Goal: Information Seeking & Learning: Learn about a topic

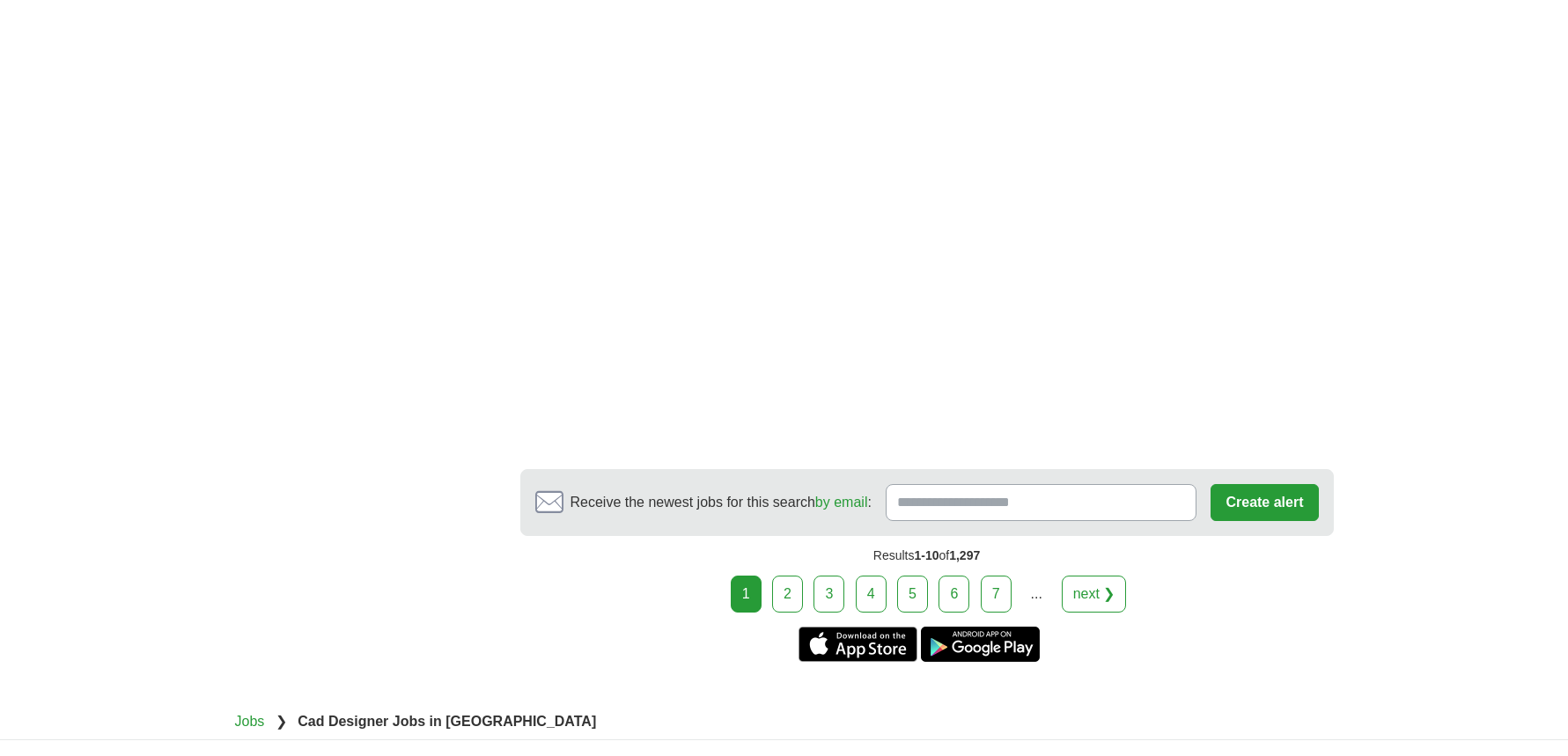
scroll to position [2728, 0]
click at [792, 575] on link "2" at bounding box center [787, 593] width 31 height 37
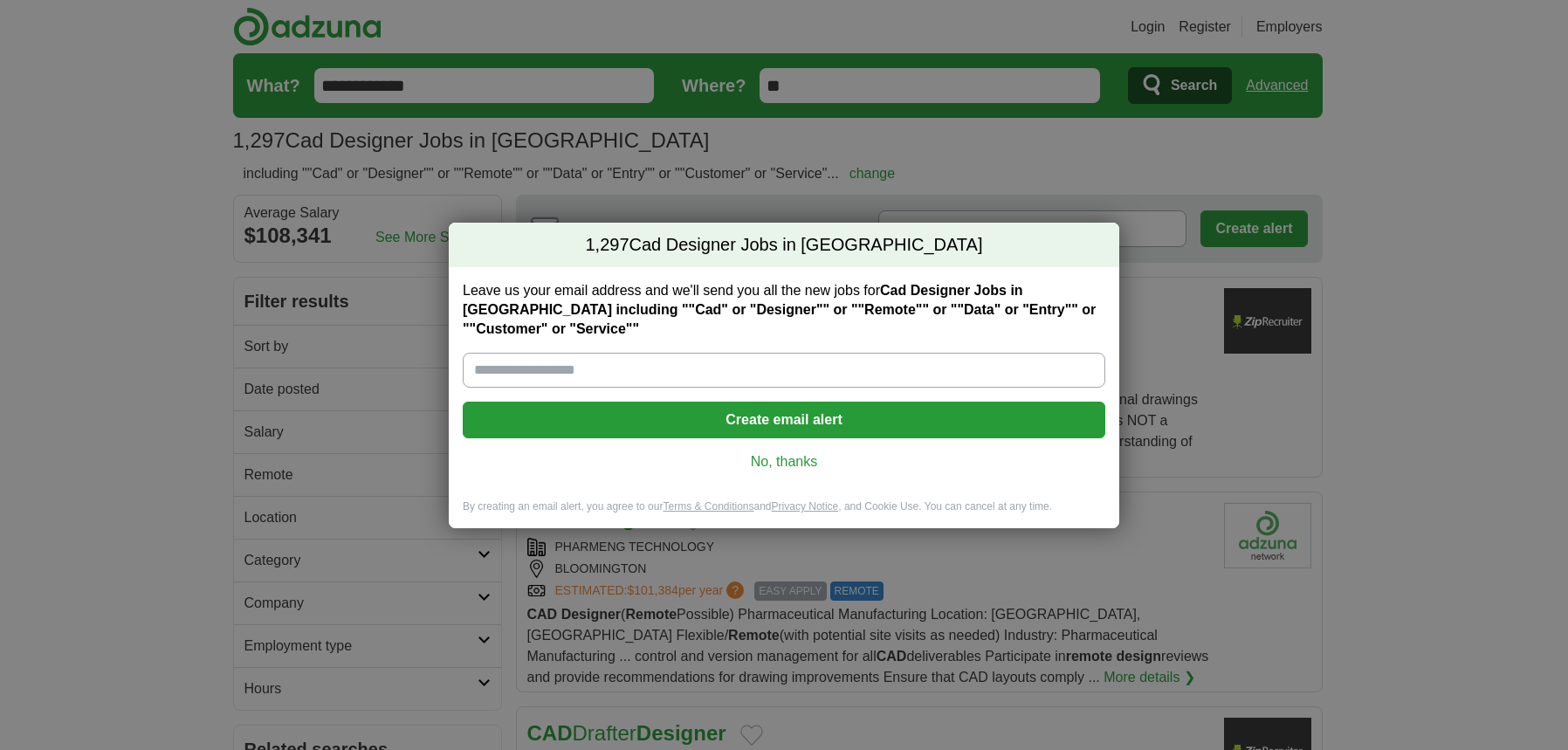
click at [769, 466] on link "No, thanks" at bounding box center [784, 462] width 614 height 19
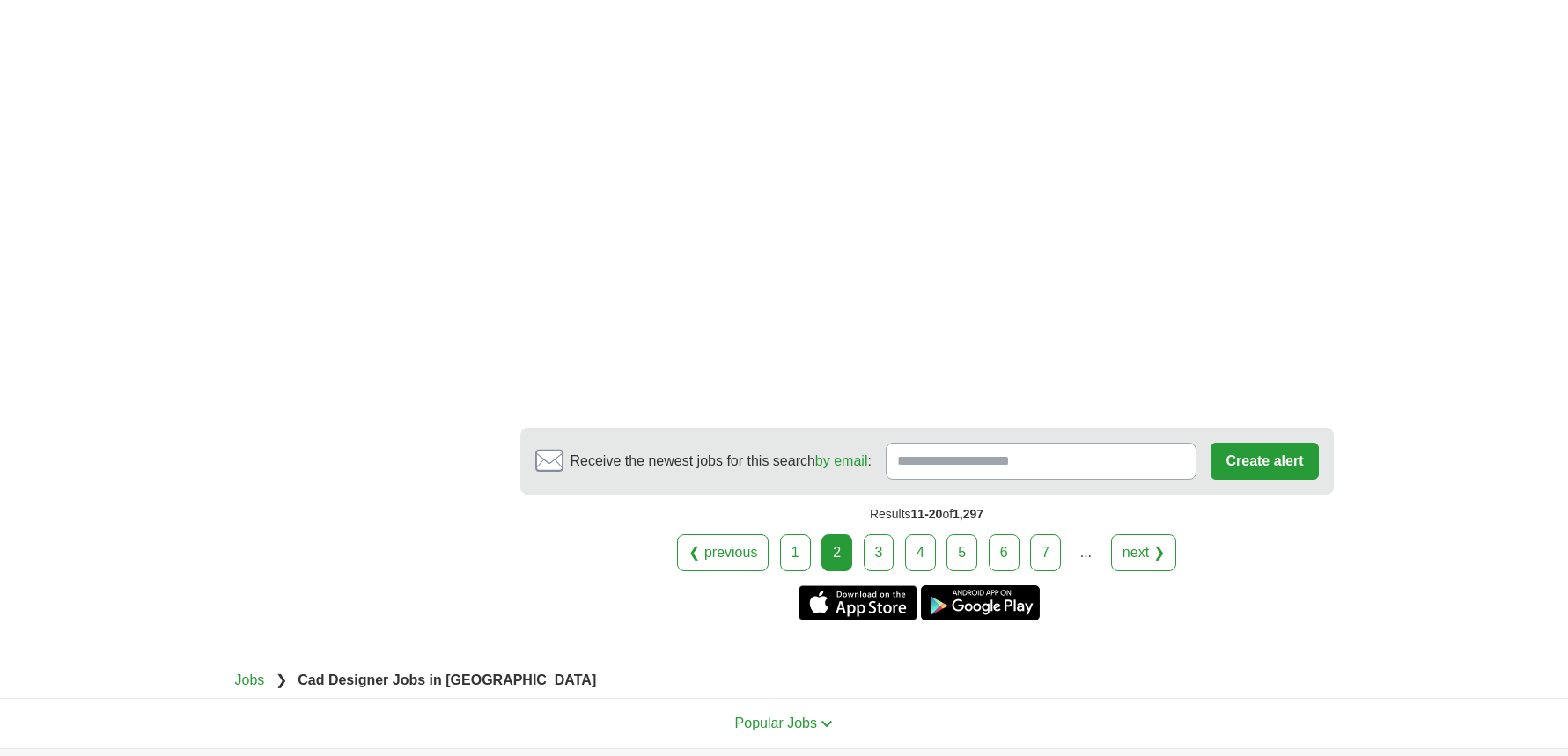
scroll to position [2993, 0]
click at [871, 534] on link "3" at bounding box center [879, 552] width 31 height 37
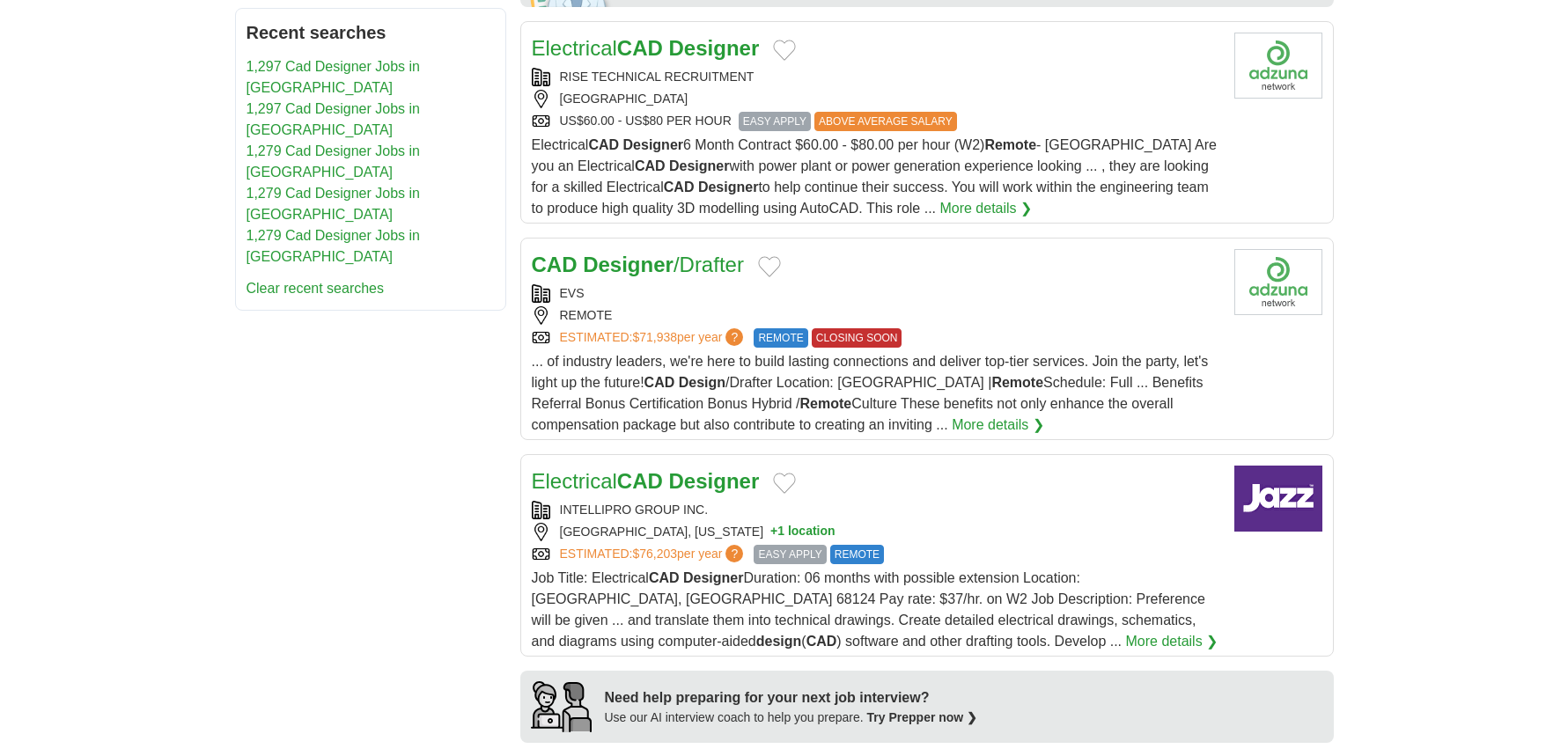
scroll to position [969, 0]
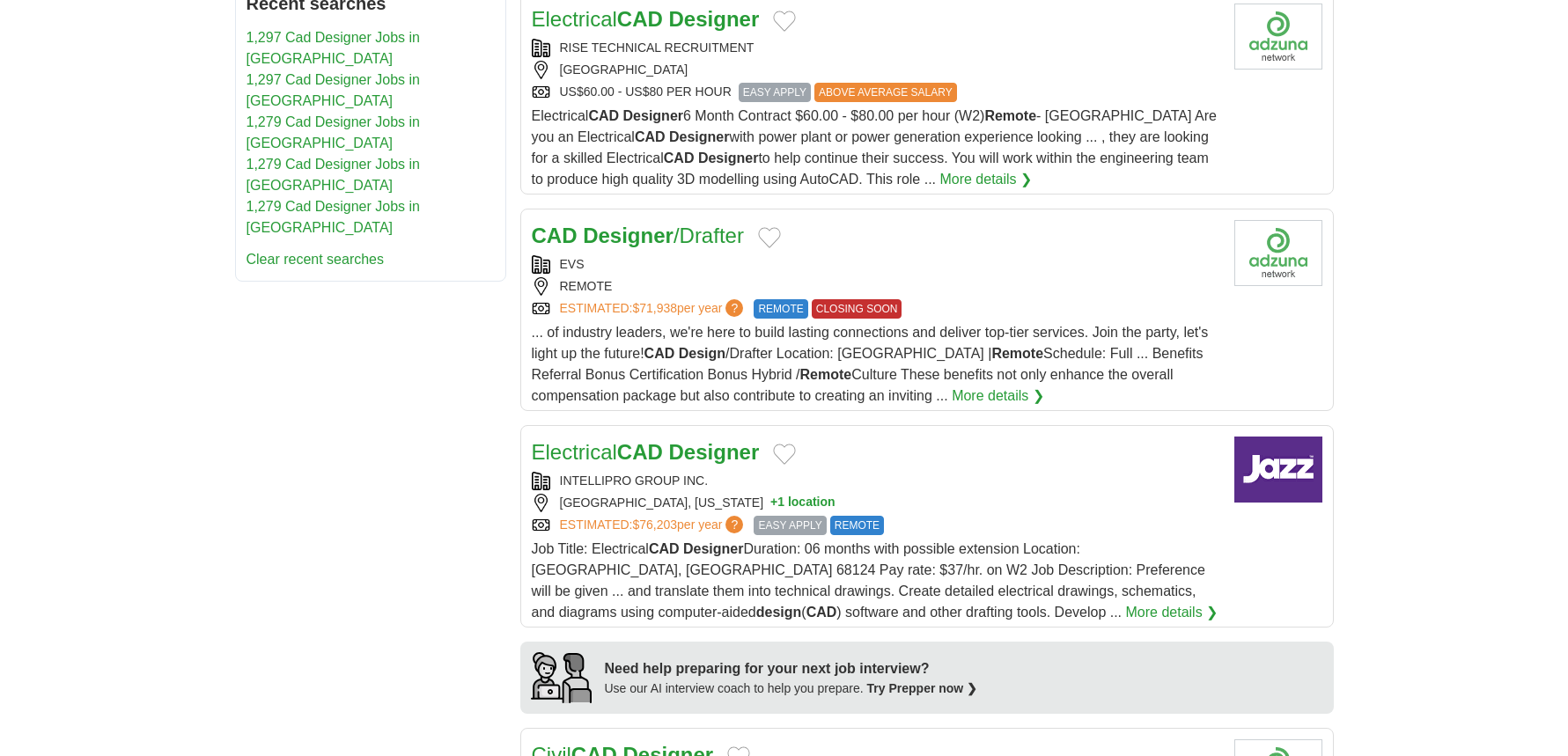
click at [662, 236] on strong "Designer" at bounding box center [627, 235] width 91 height 23
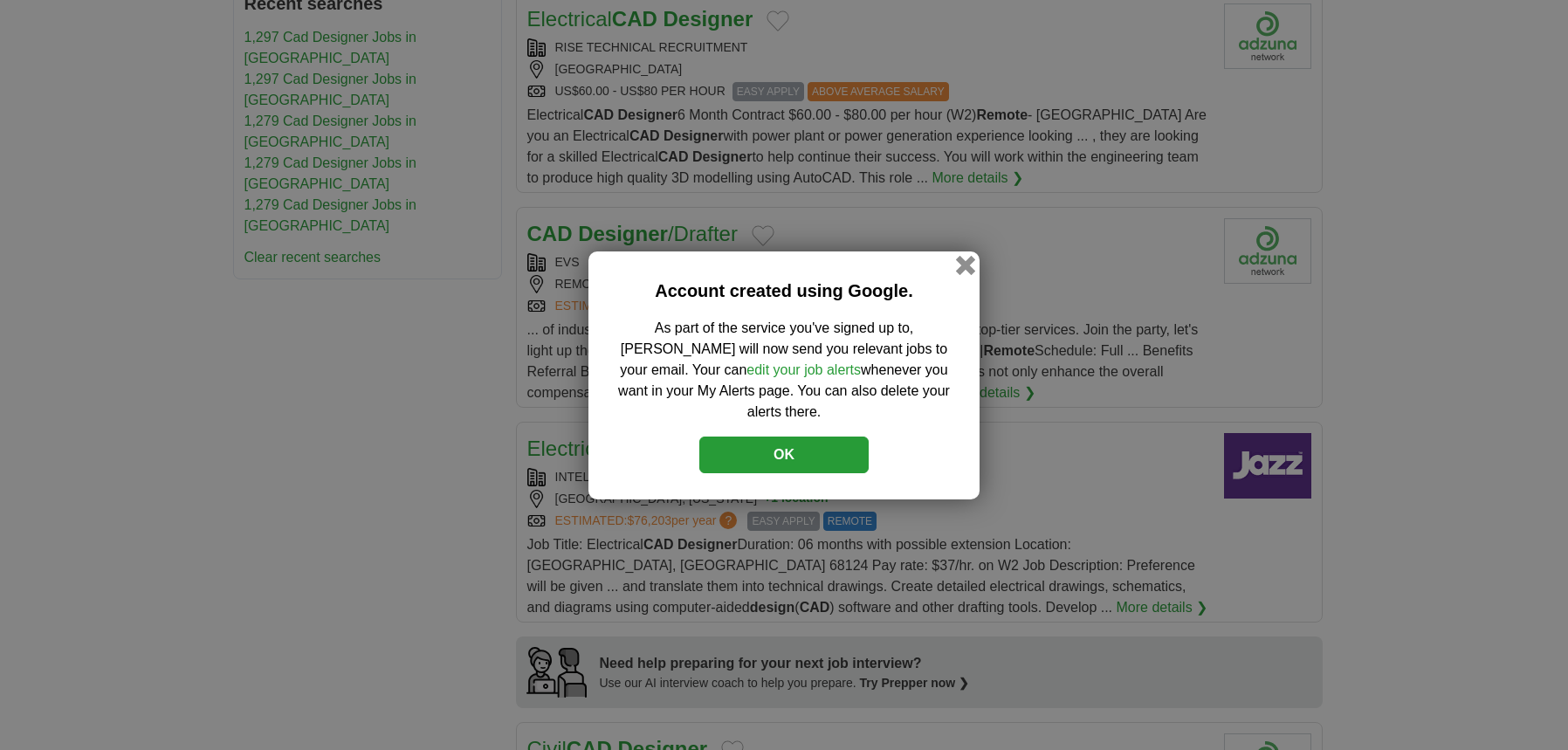
click at [966, 274] on button "button" at bounding box center [965, 264] width 19 height 19
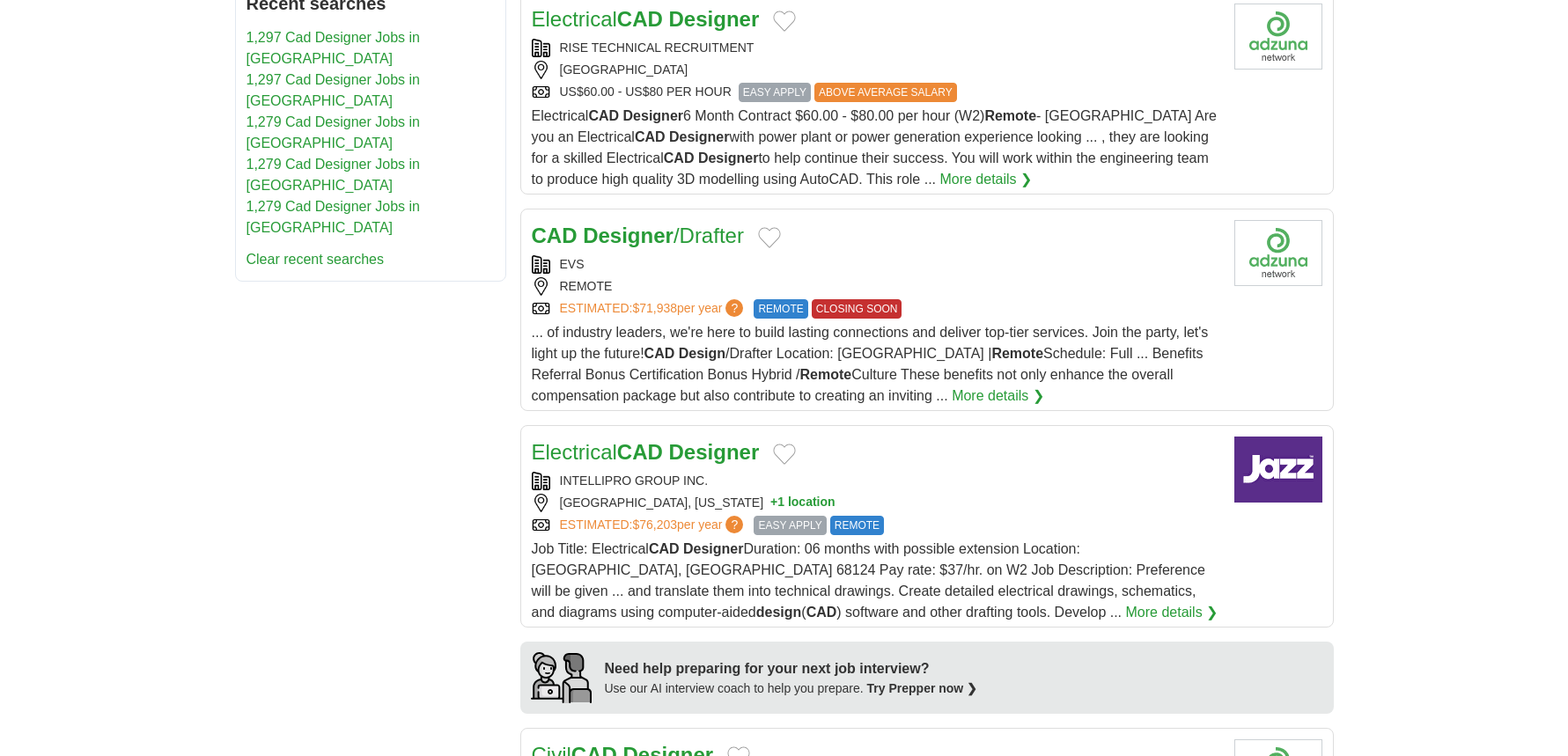
click at [951, 397] on link "More details ❯" at bounding box center [997, 396] width 93 height 21
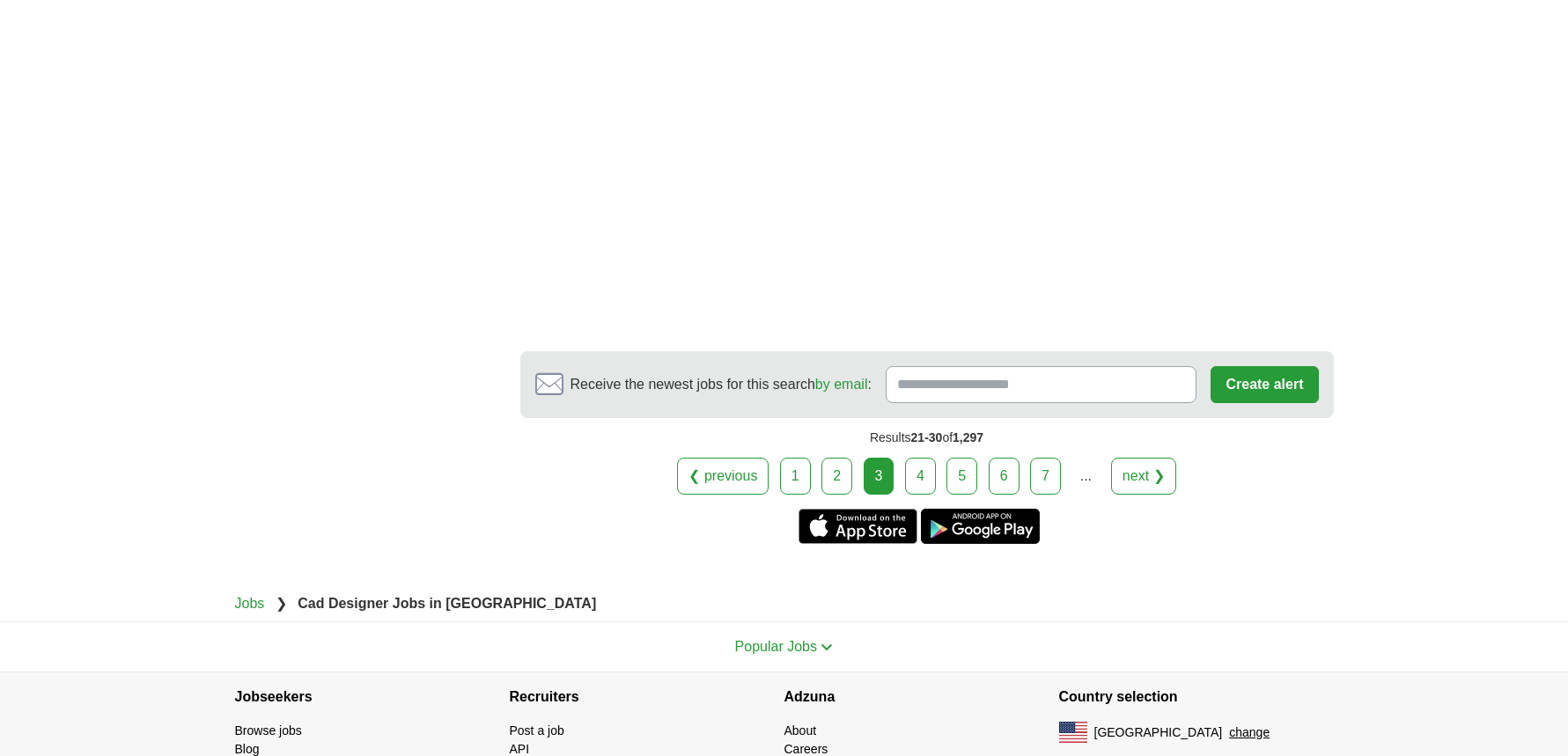
scroll to position [3163, 0]
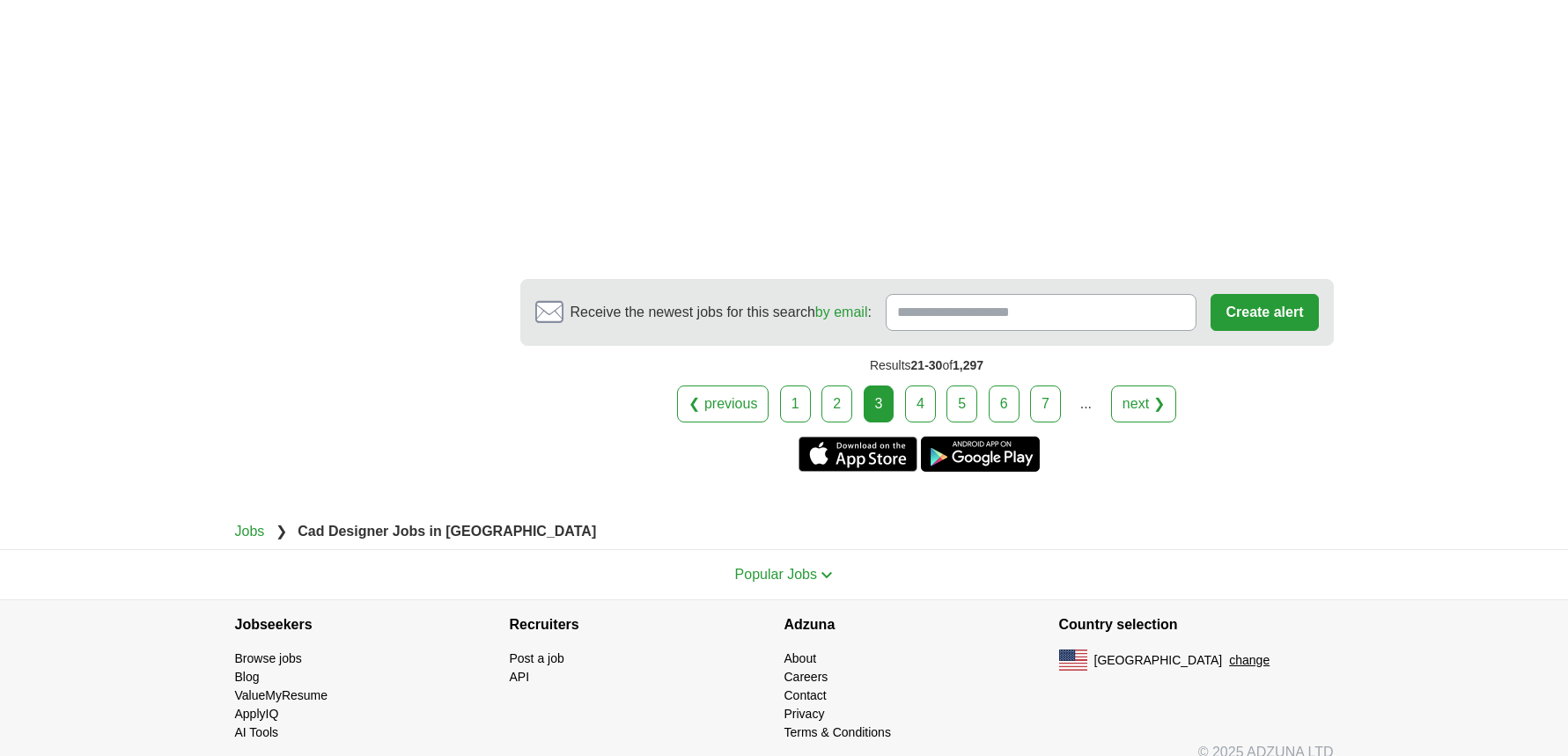
click at [914, 385] on link "4" at bounding box center [921, 404] width 31 height 37
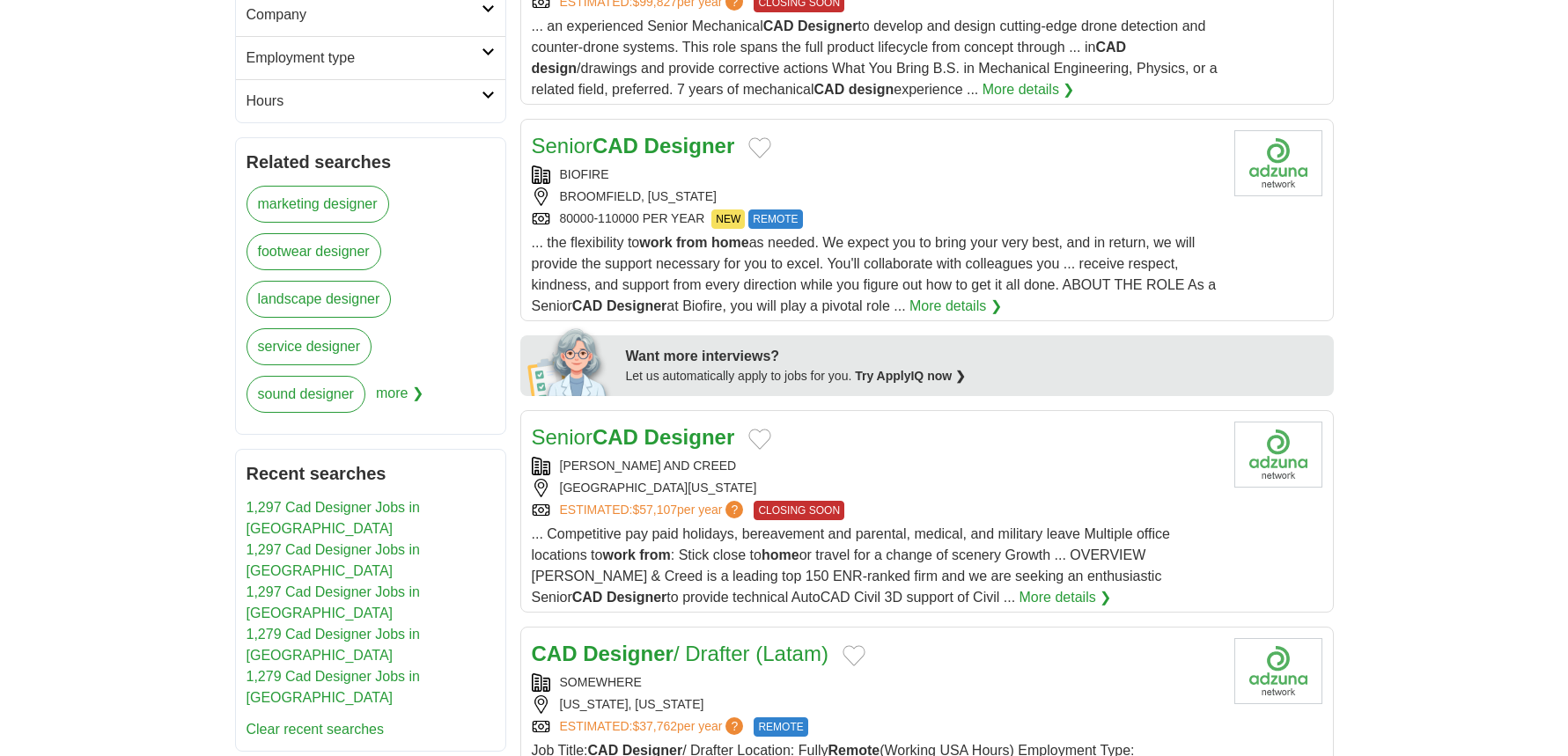
scroll to position [617, 0]
click at [607, 148] on strong "CAD" at bounding box center [615, 143] width 46 height 23
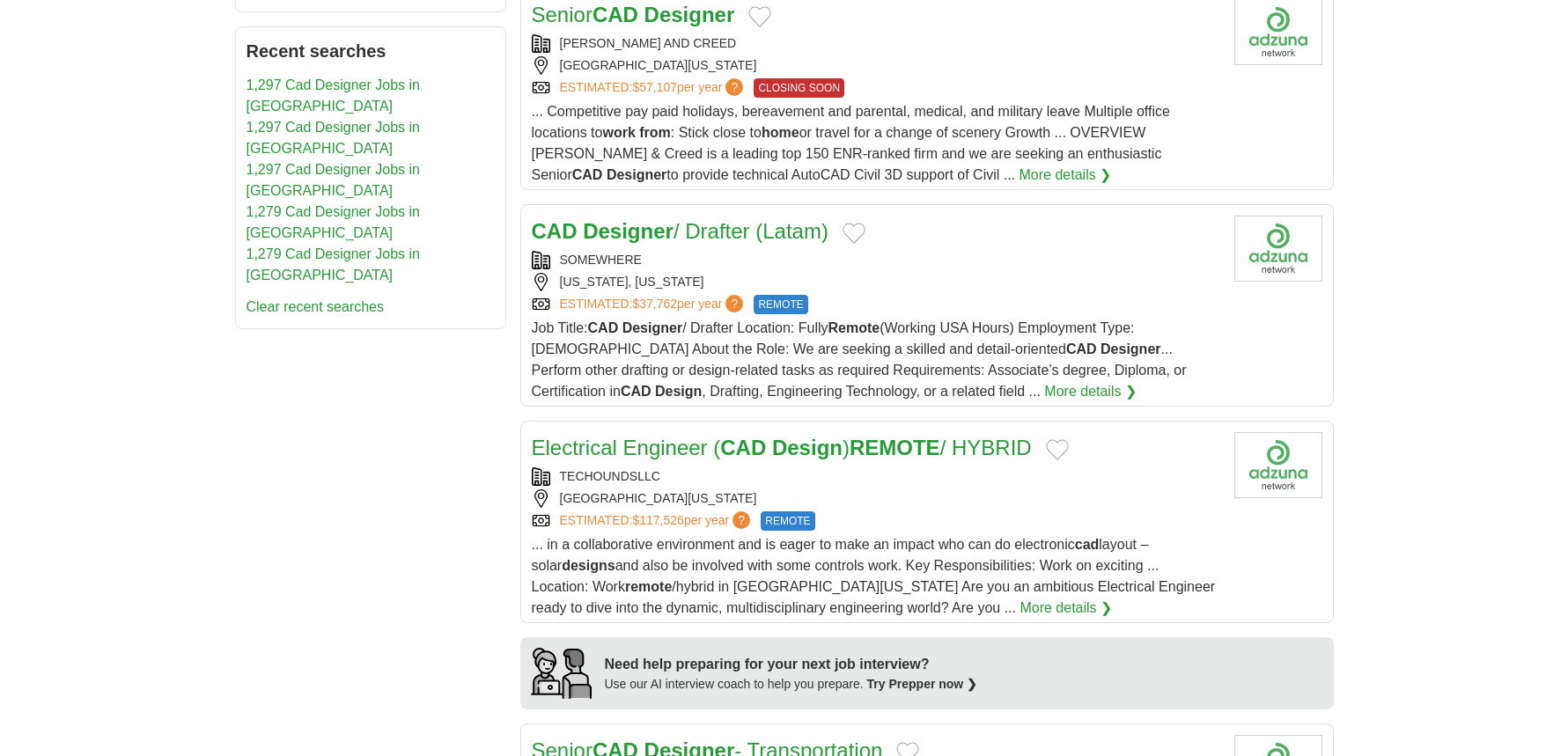
scroll to position [1056, 0]
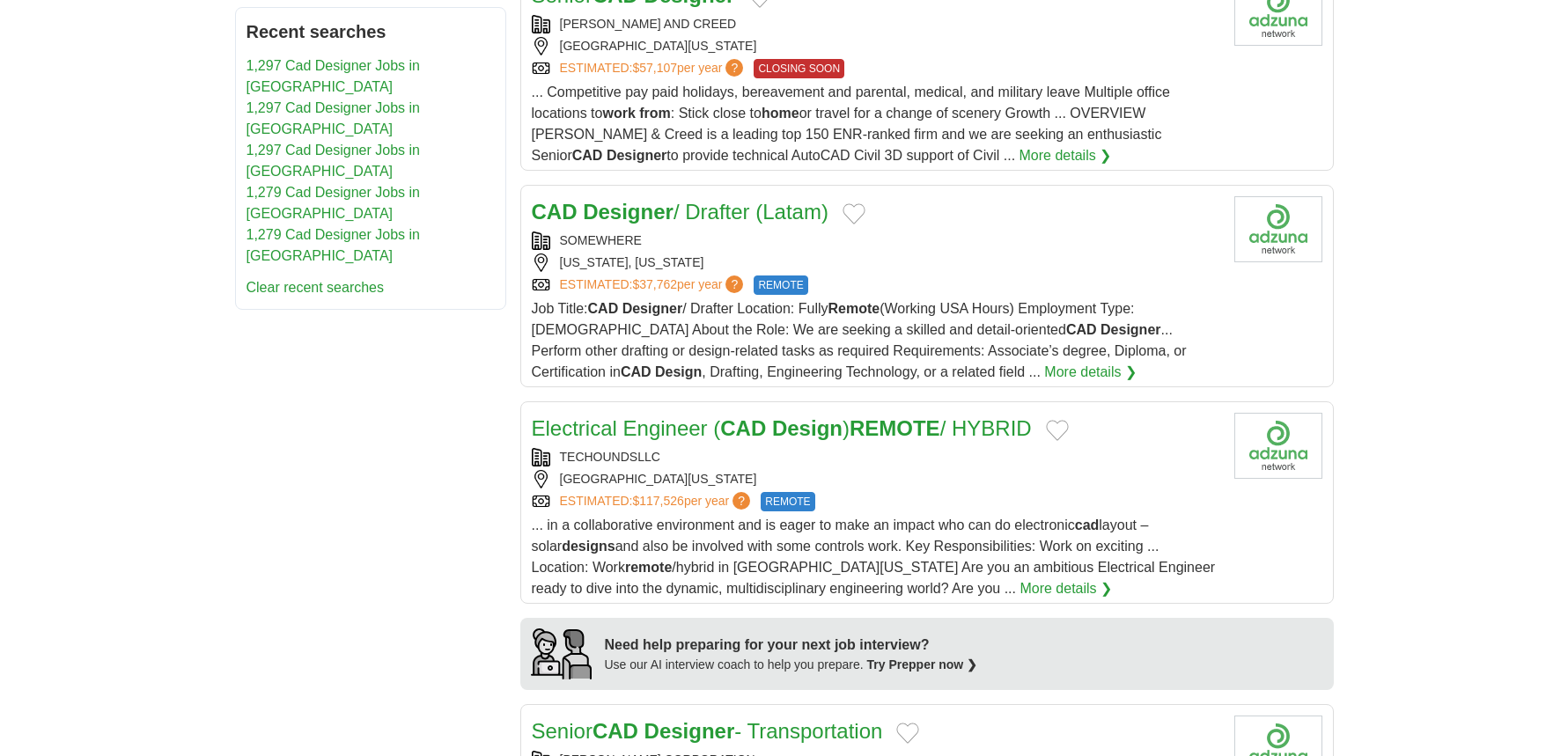
click at [614, 210] on strong "Designer" at bounding box center [627, 212] width 91 height 23
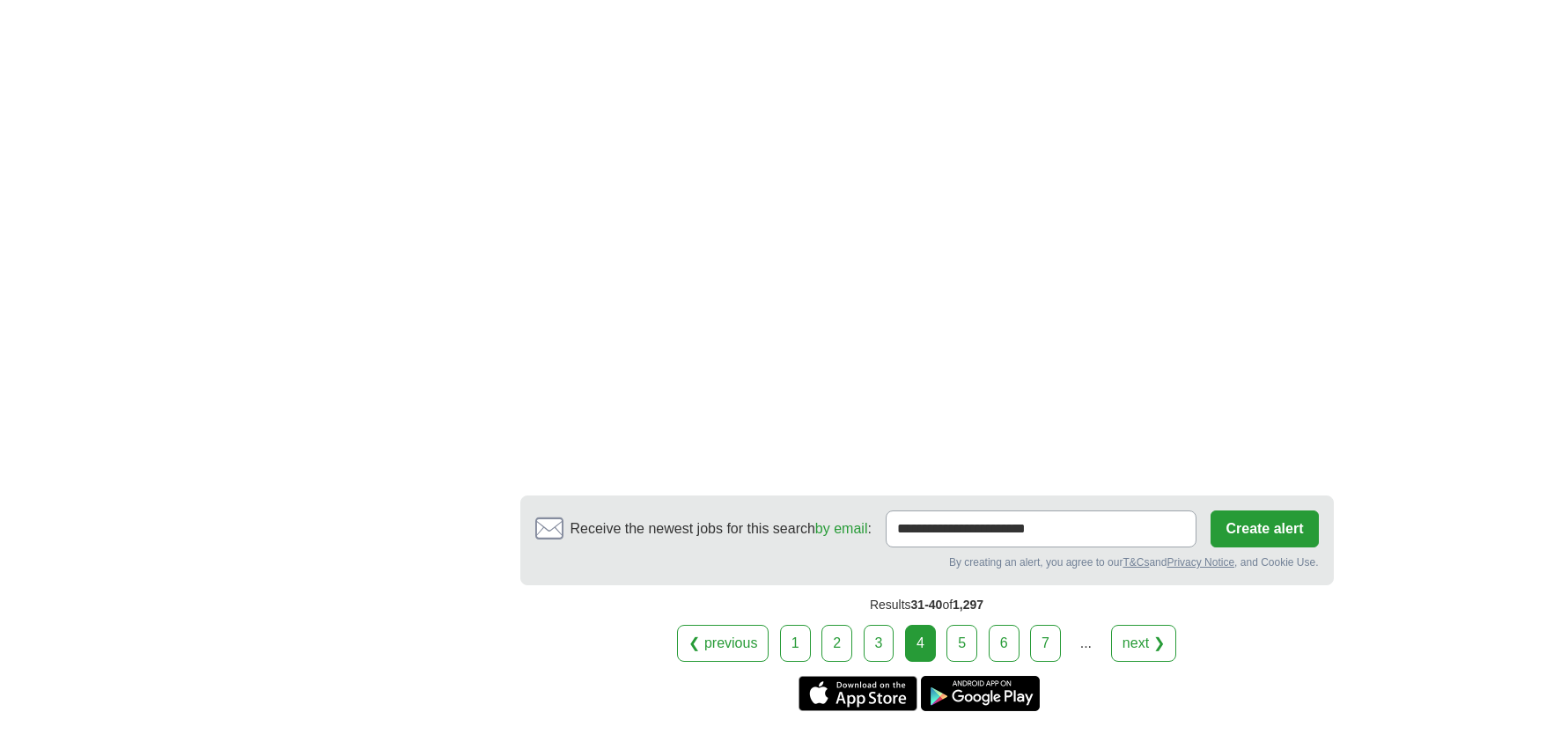
scroll to position [3168, 0]
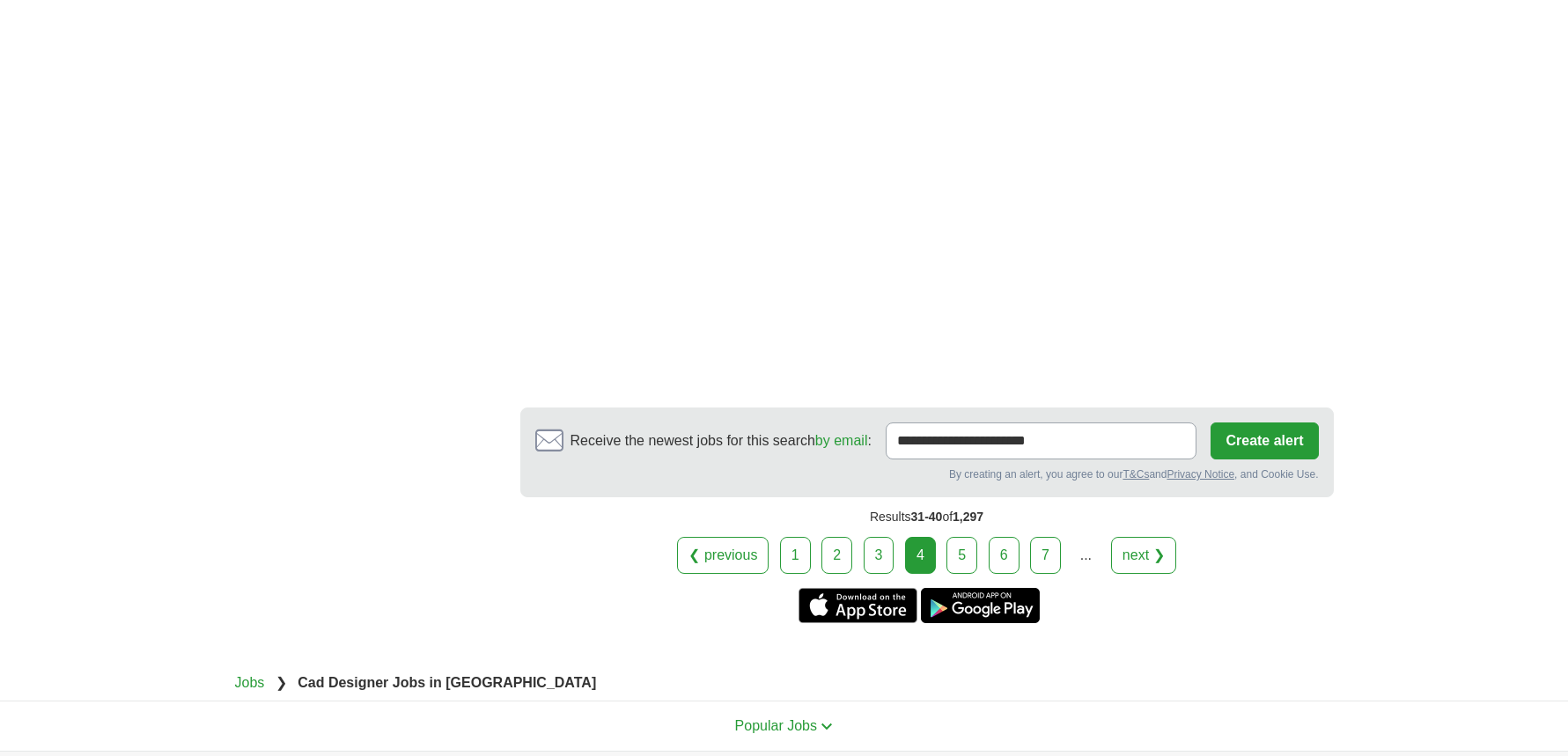
click at [957, 537] on link "5" at bounding box center [962, 555] width 31 height 37
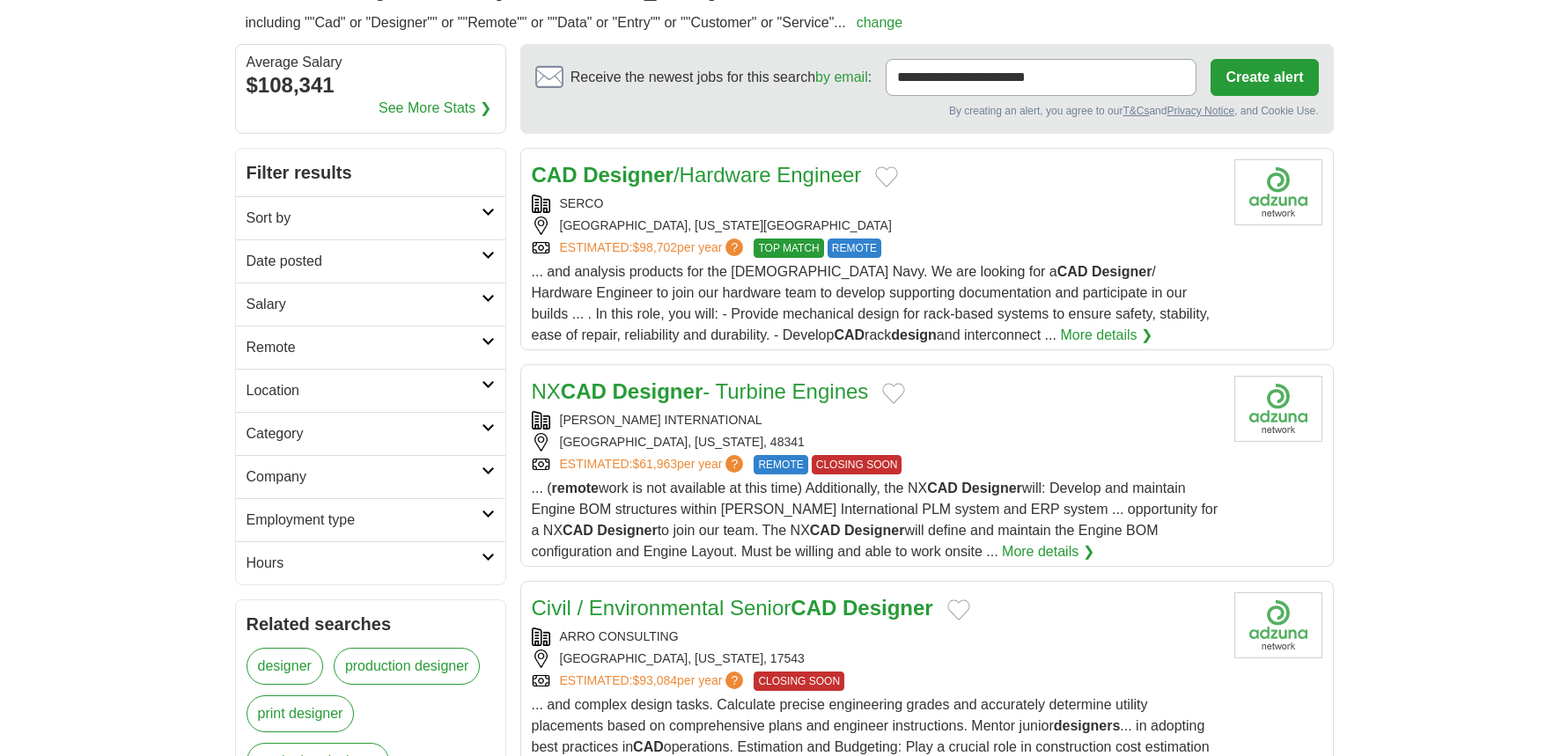
scroll to position [176, 0]
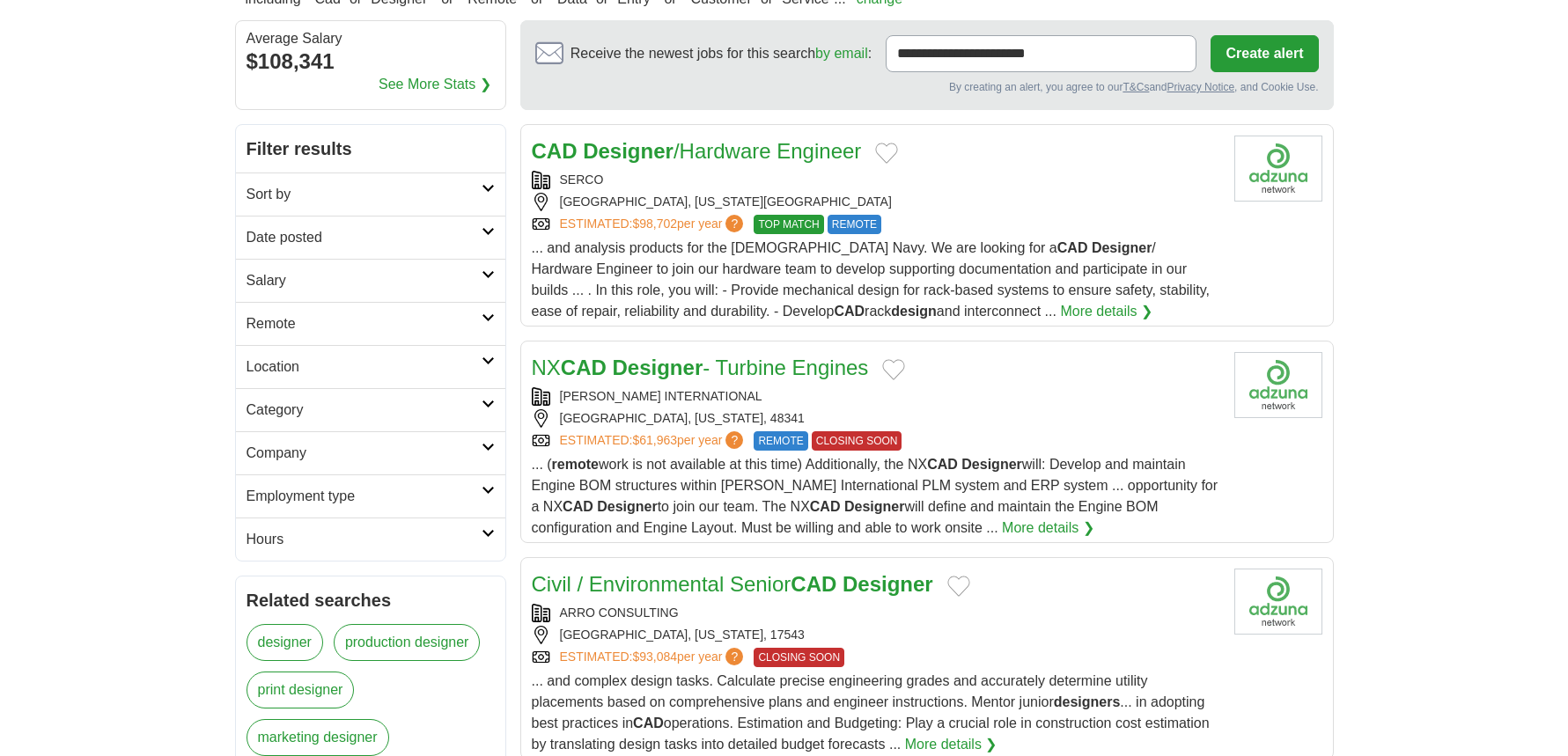
click at [608, 150] on strong "Designer" at bounding box center [627, 151] width 91 height 23
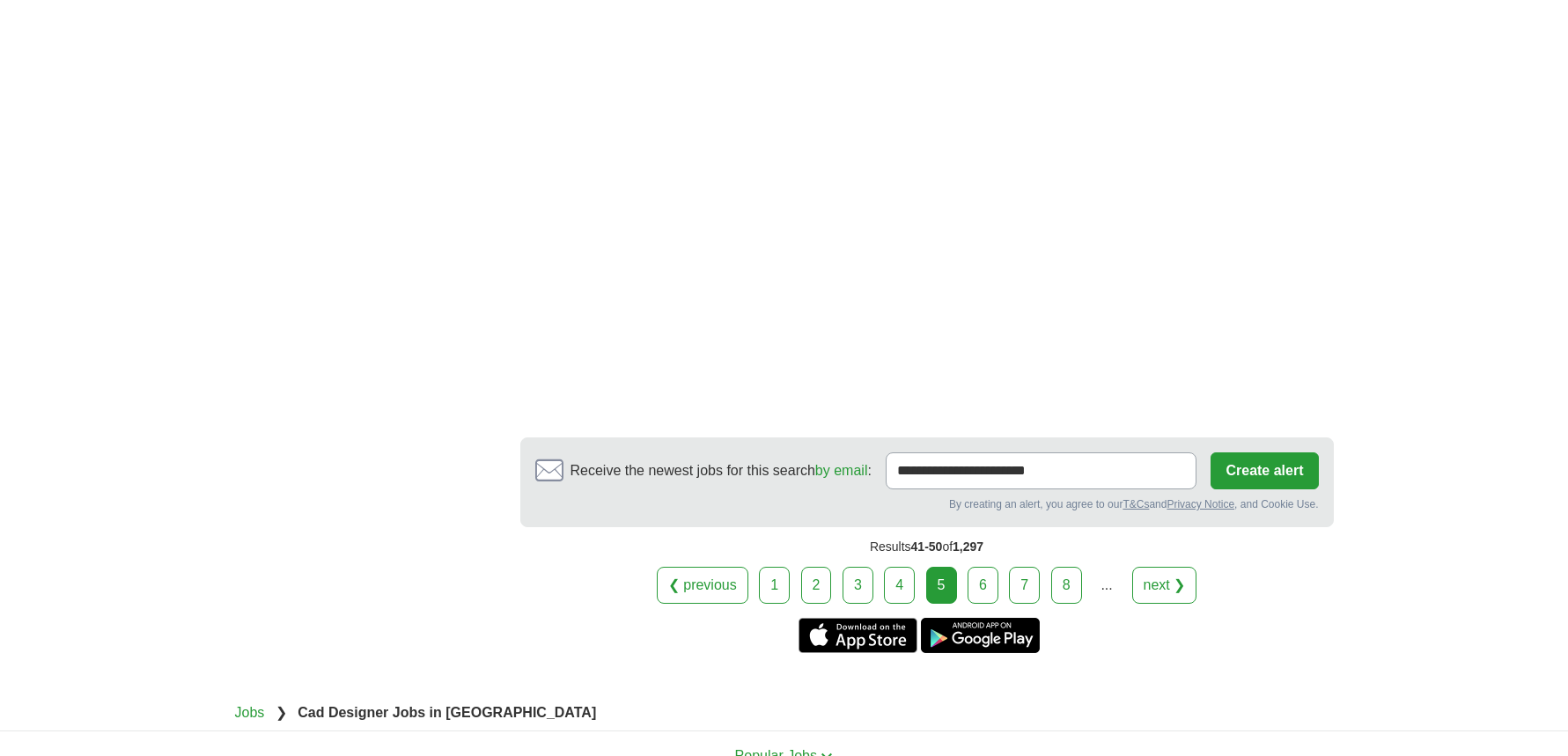
scroll to position [2993, 0]
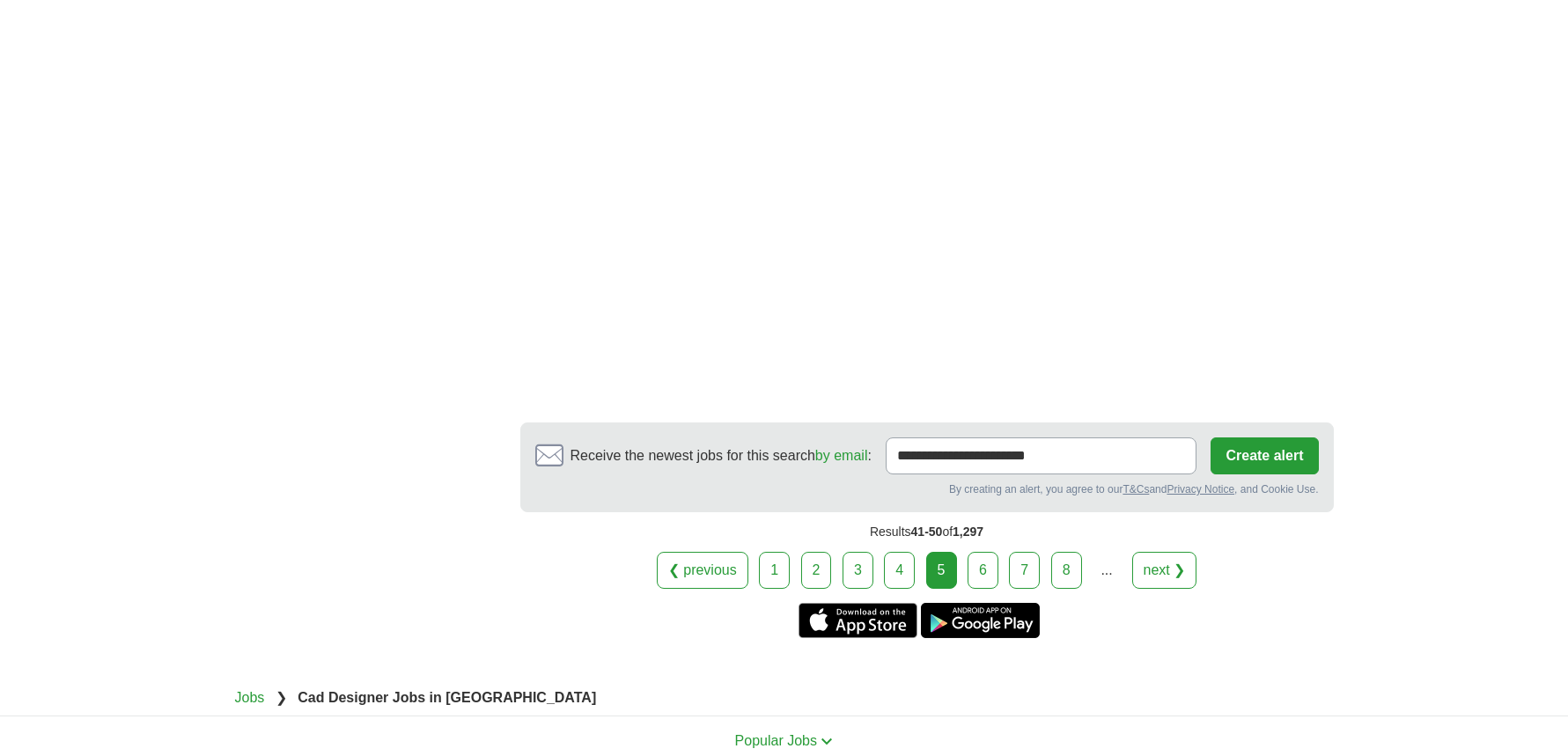
click at [988, 552] on link "6" at bounding box center [984, 571] width 31 height 37
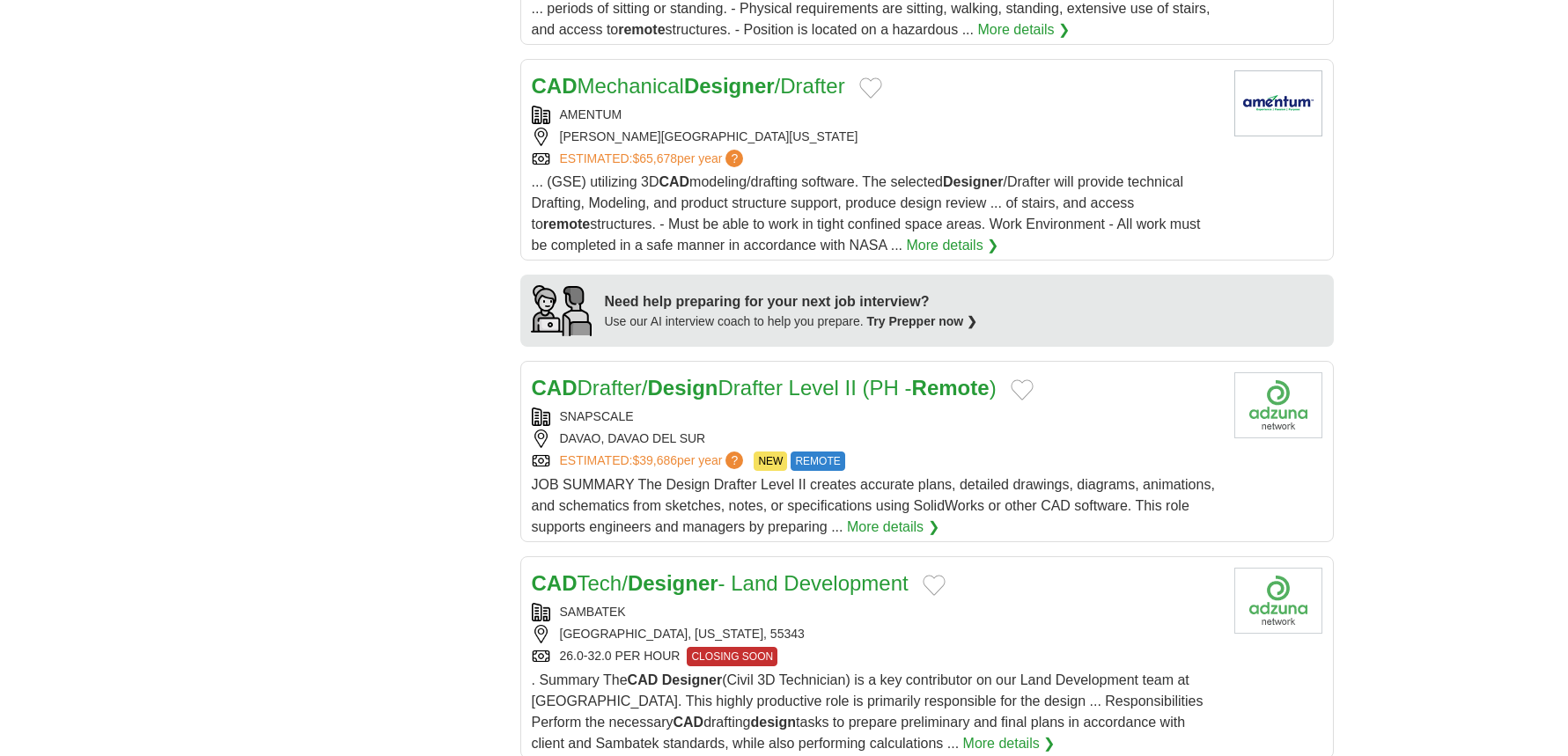
scroll to position [1409, 0]
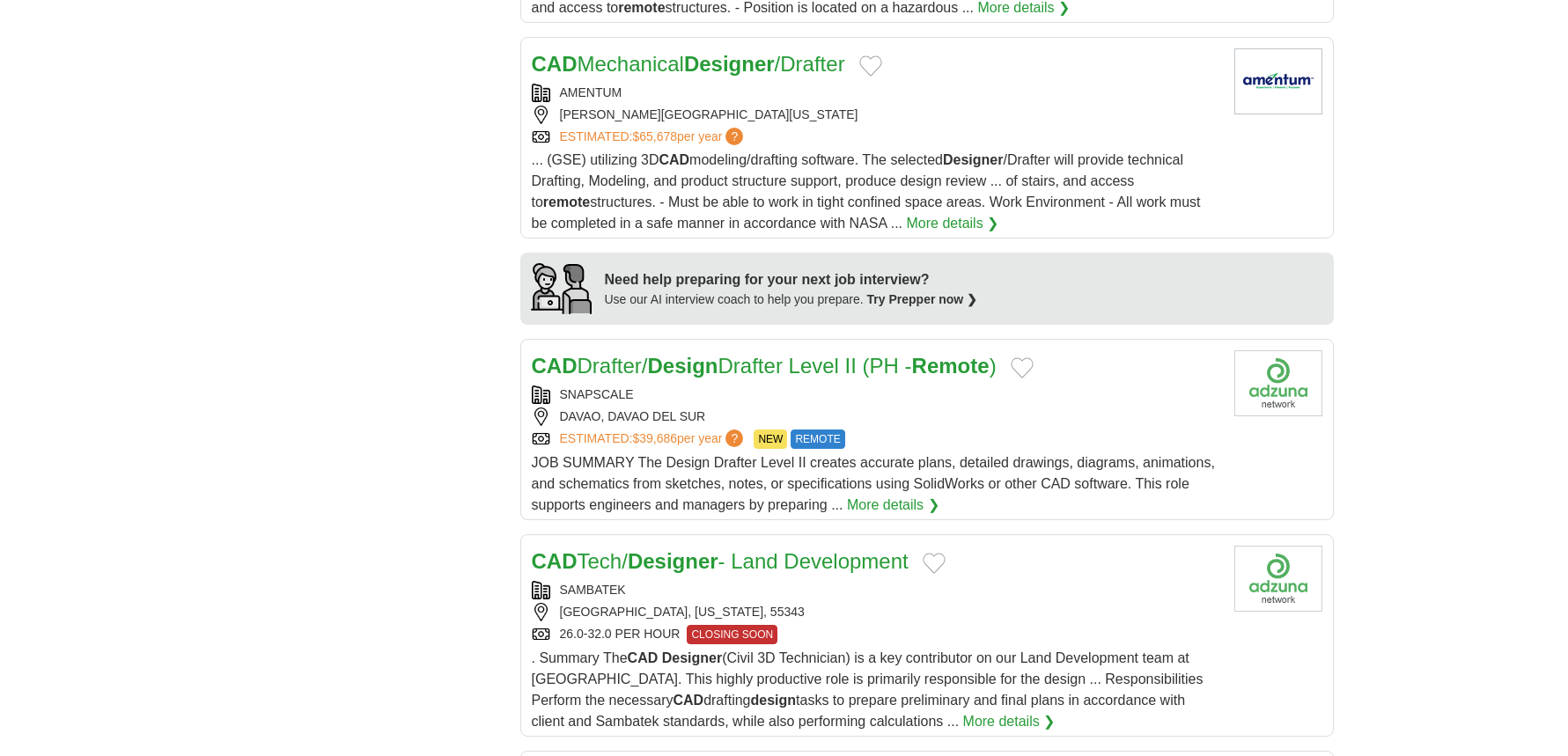
click at [669, 354] on strong "Design" at bounding box center [683, 366] width 70 height 23
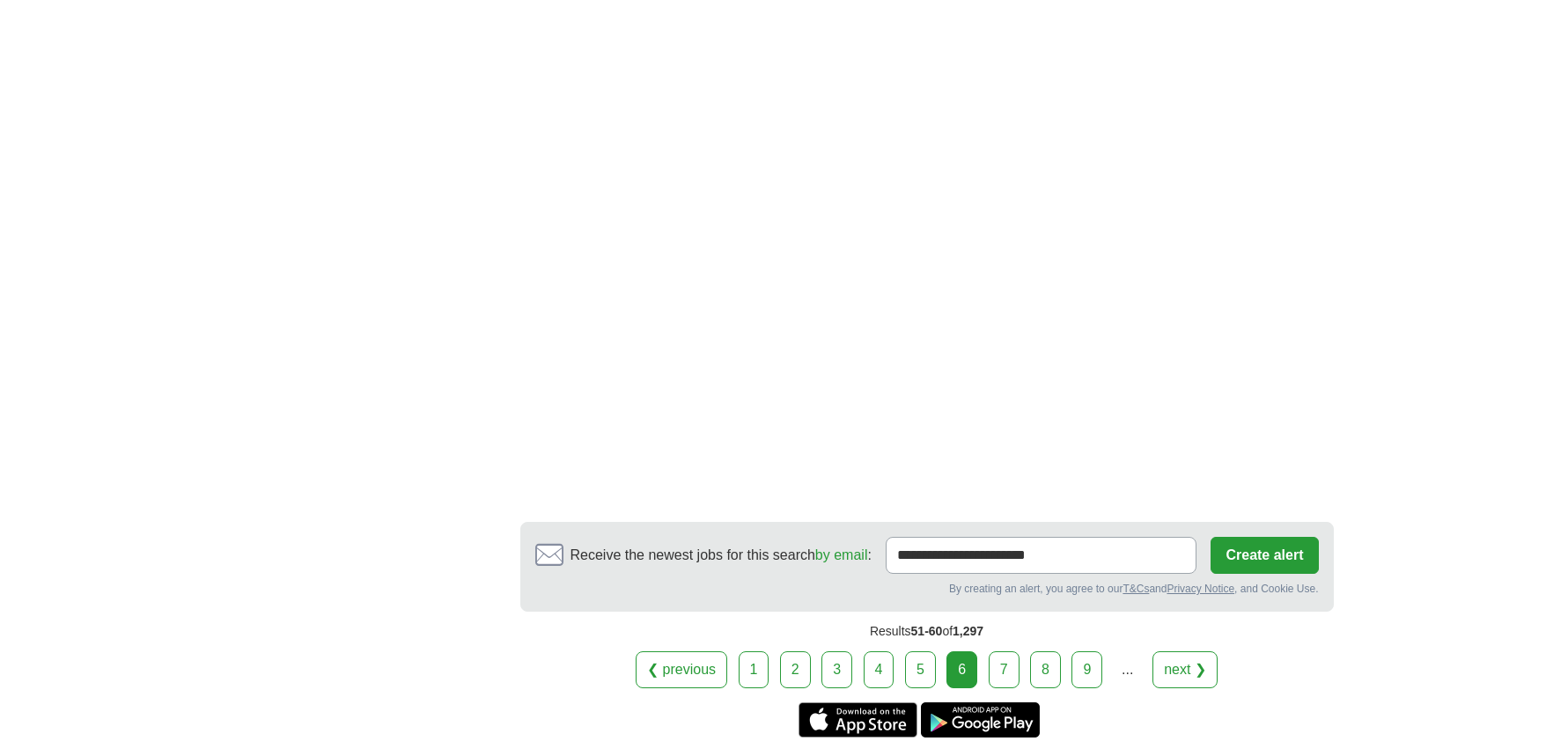
scroll to position [2993, 0]
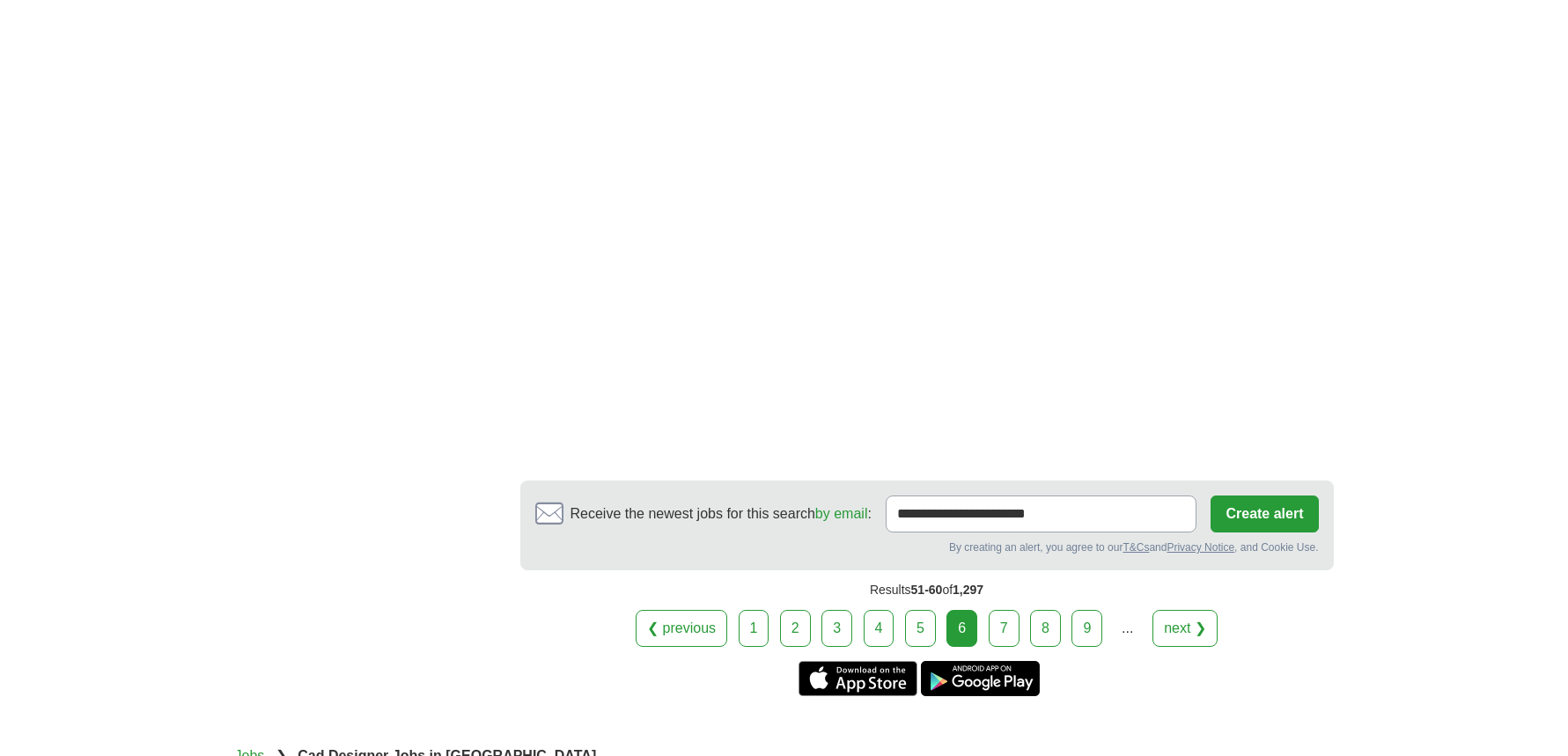
click at [1004, 610] on link "7" at bounding box center [1004, 628] width 31 height 37
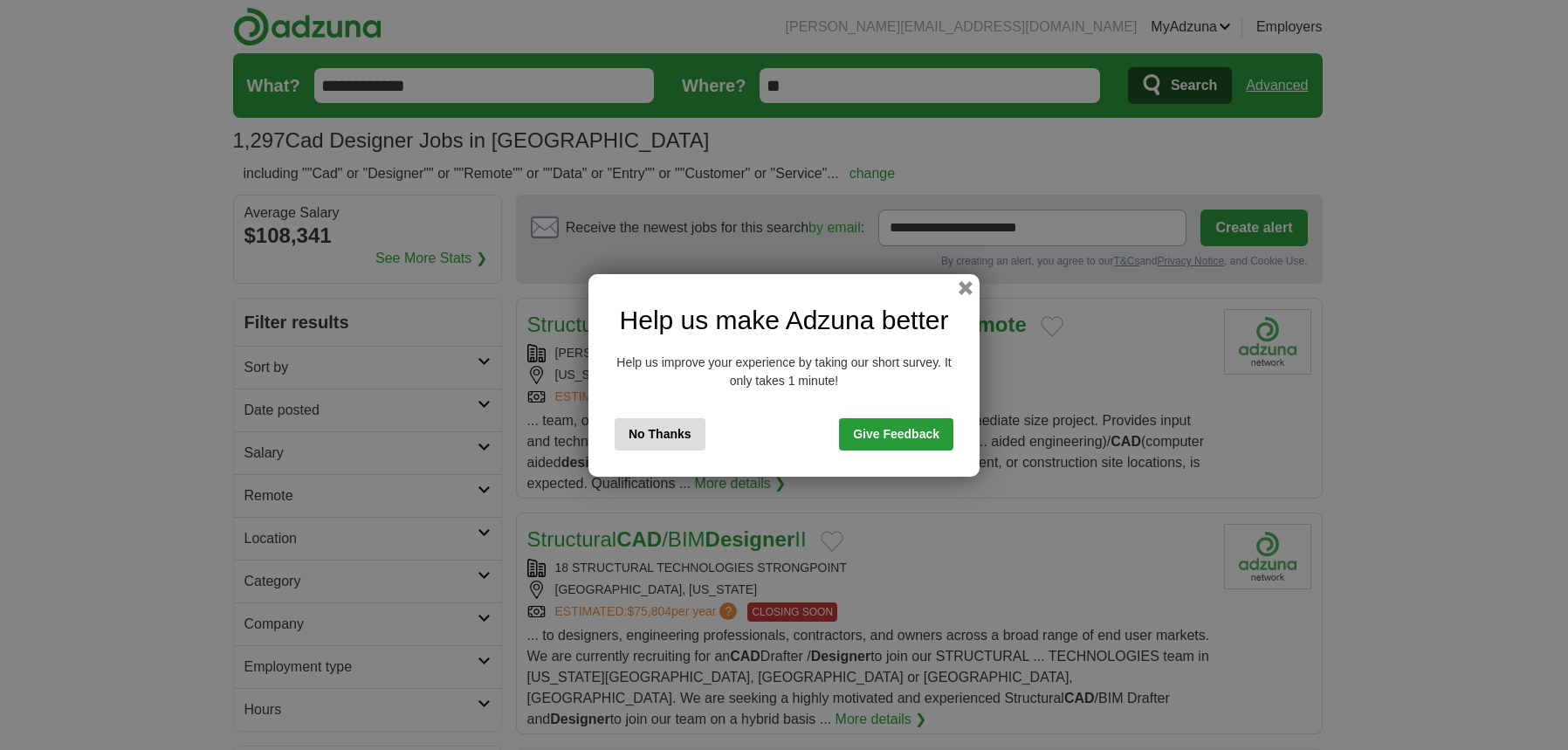
click at [673, 434] on button "No Thanks" at bounding box center [660, 434] width 91 height 32
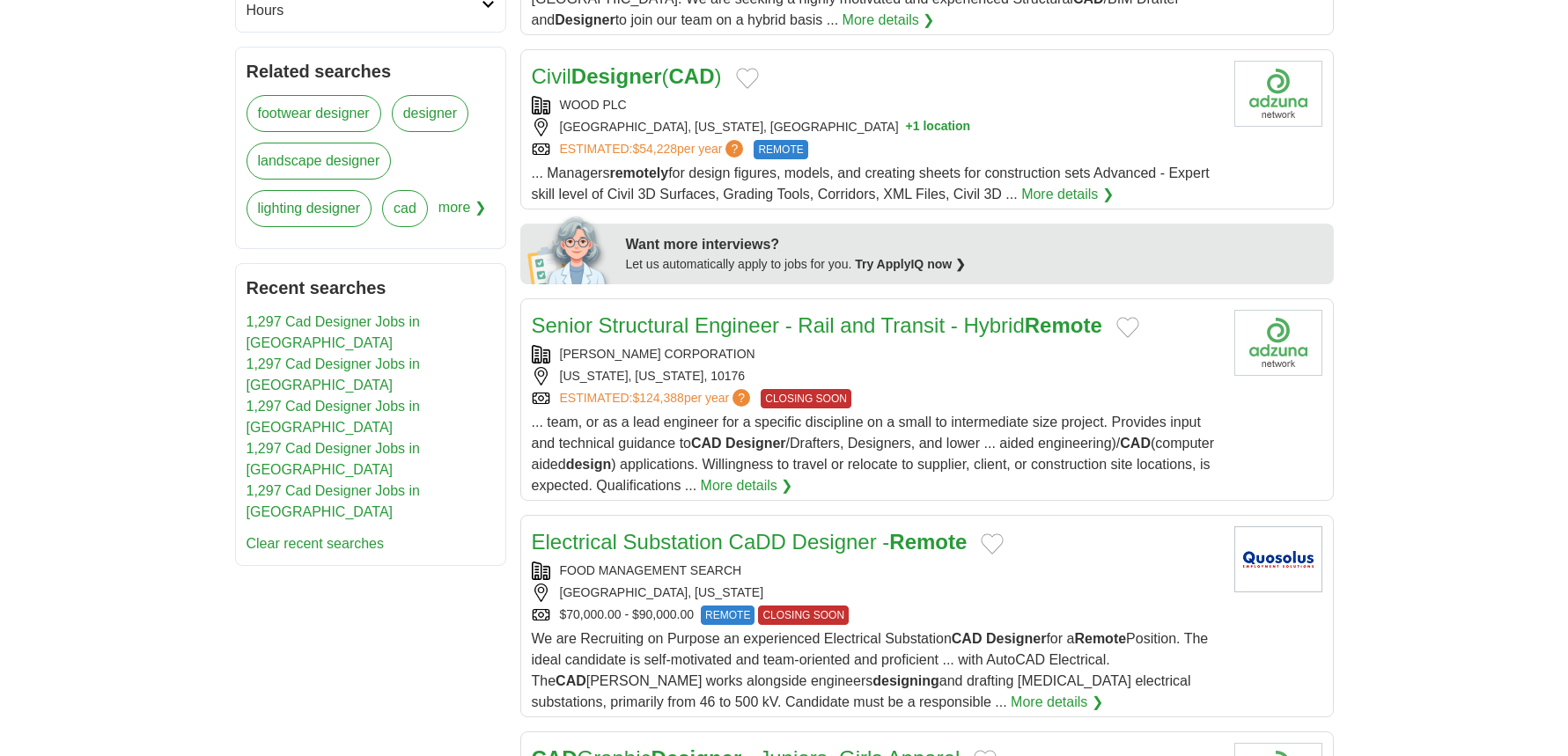
scroll to position [704, 0]
click at [632, 65] on strong "Designer" at bounding box center [617, 77] width 91 height 23
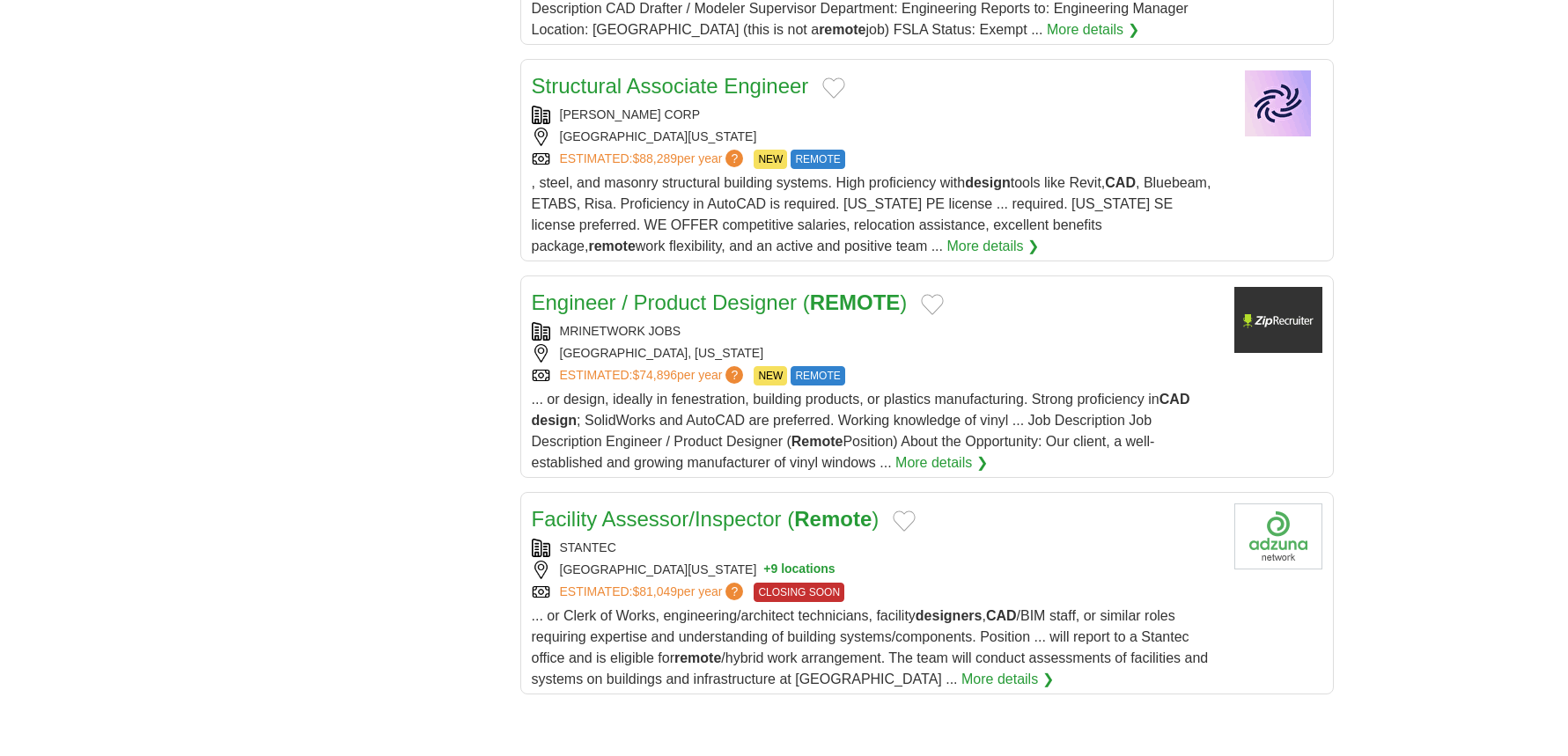
scroll to position [1936, 0]
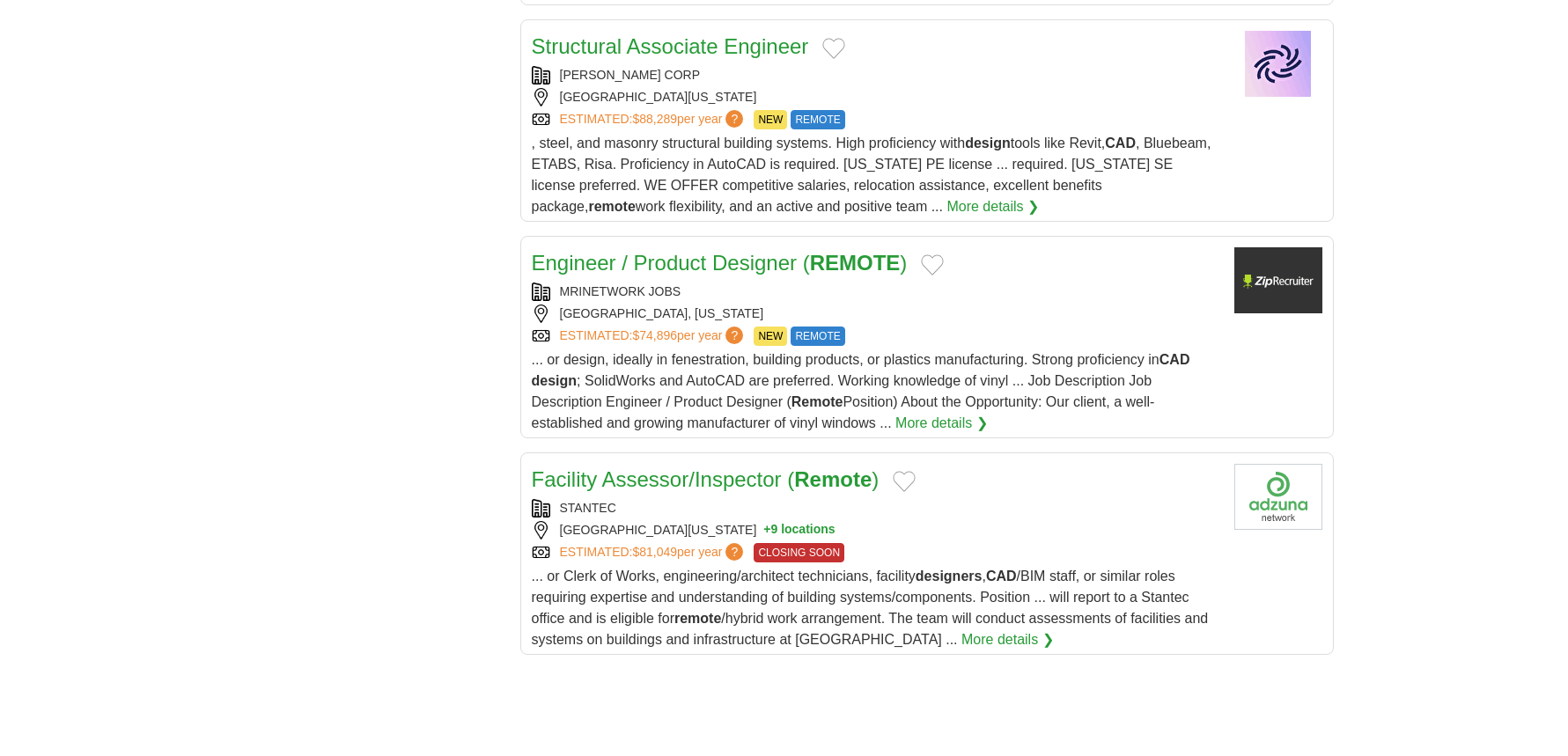
click at [601, 251] on link "Engineer / Product Designer ( REMOTE )" at bounding box center [719, 262] width 376 height 23
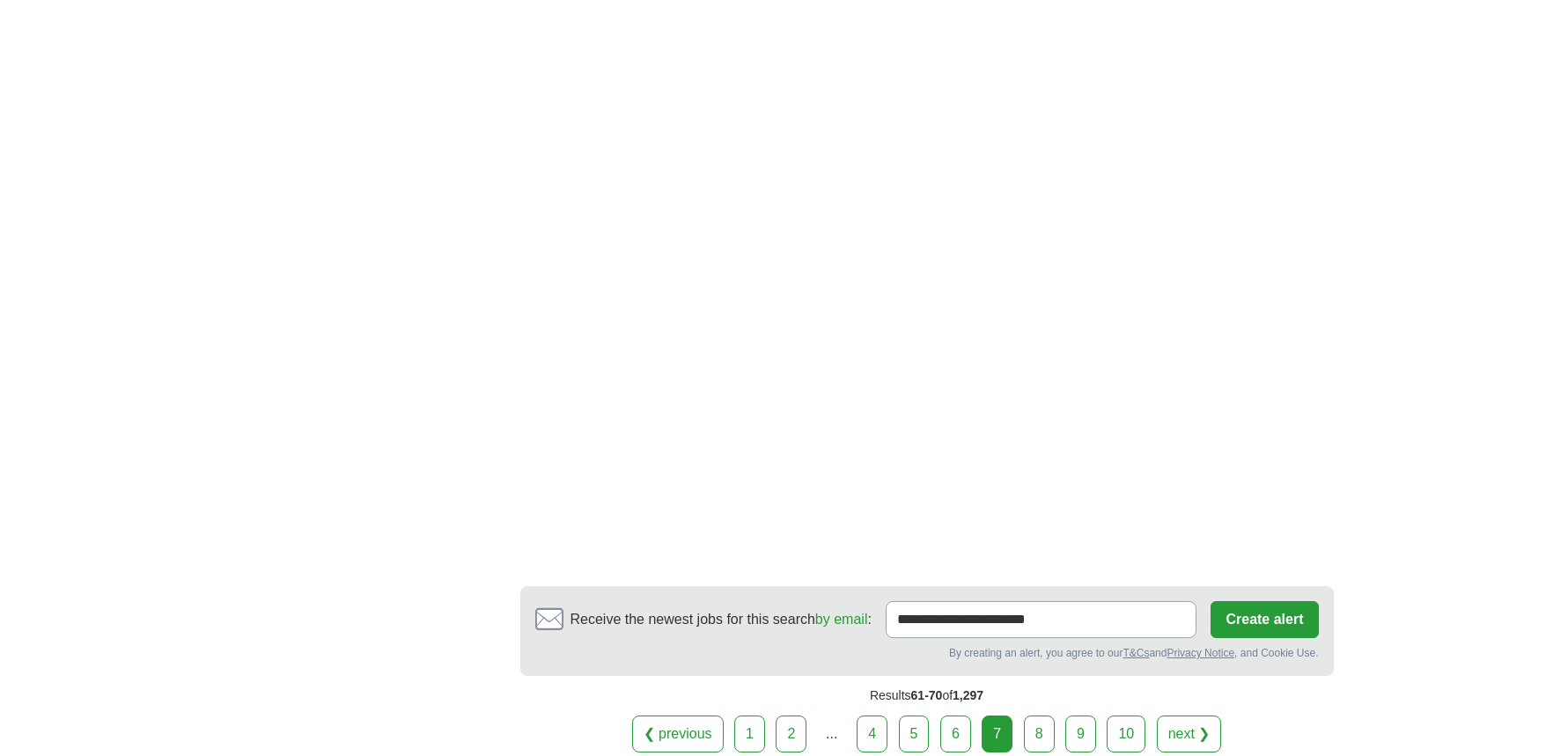
scroll to position [2993, 0]
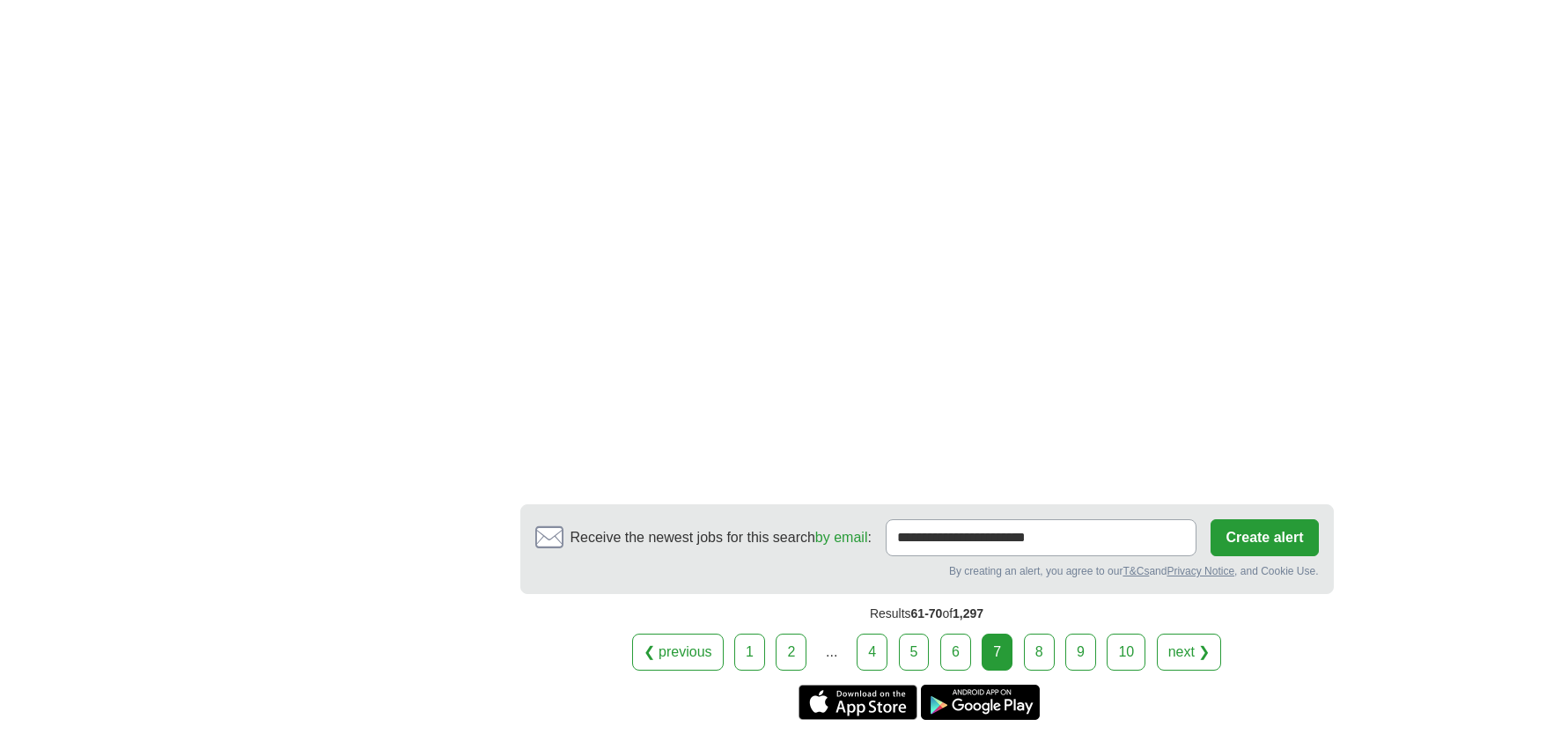
click at [1042, 634] on link "8" at bounding box center [1039, 653] width 31 height 37
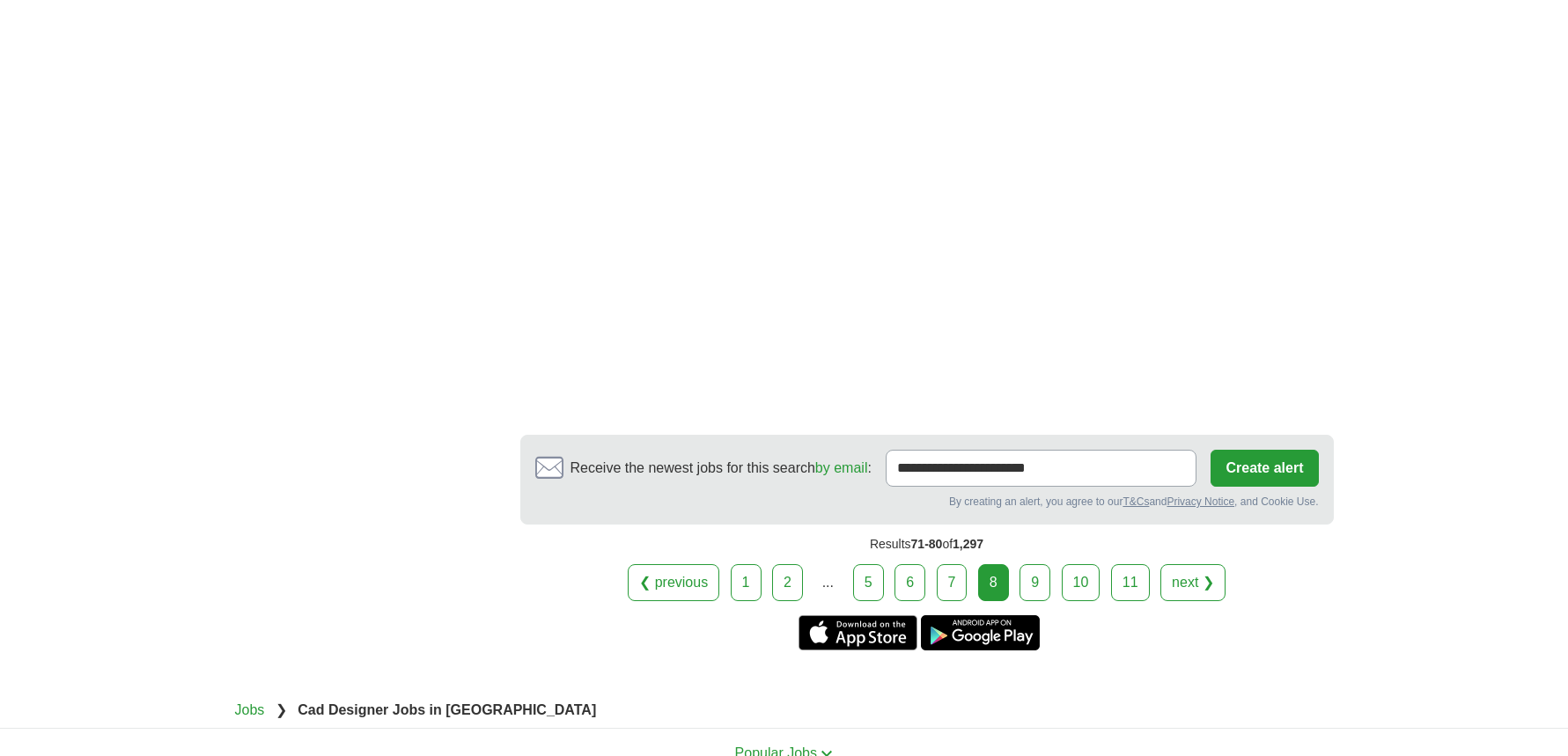
scroll to position [3256, 0]
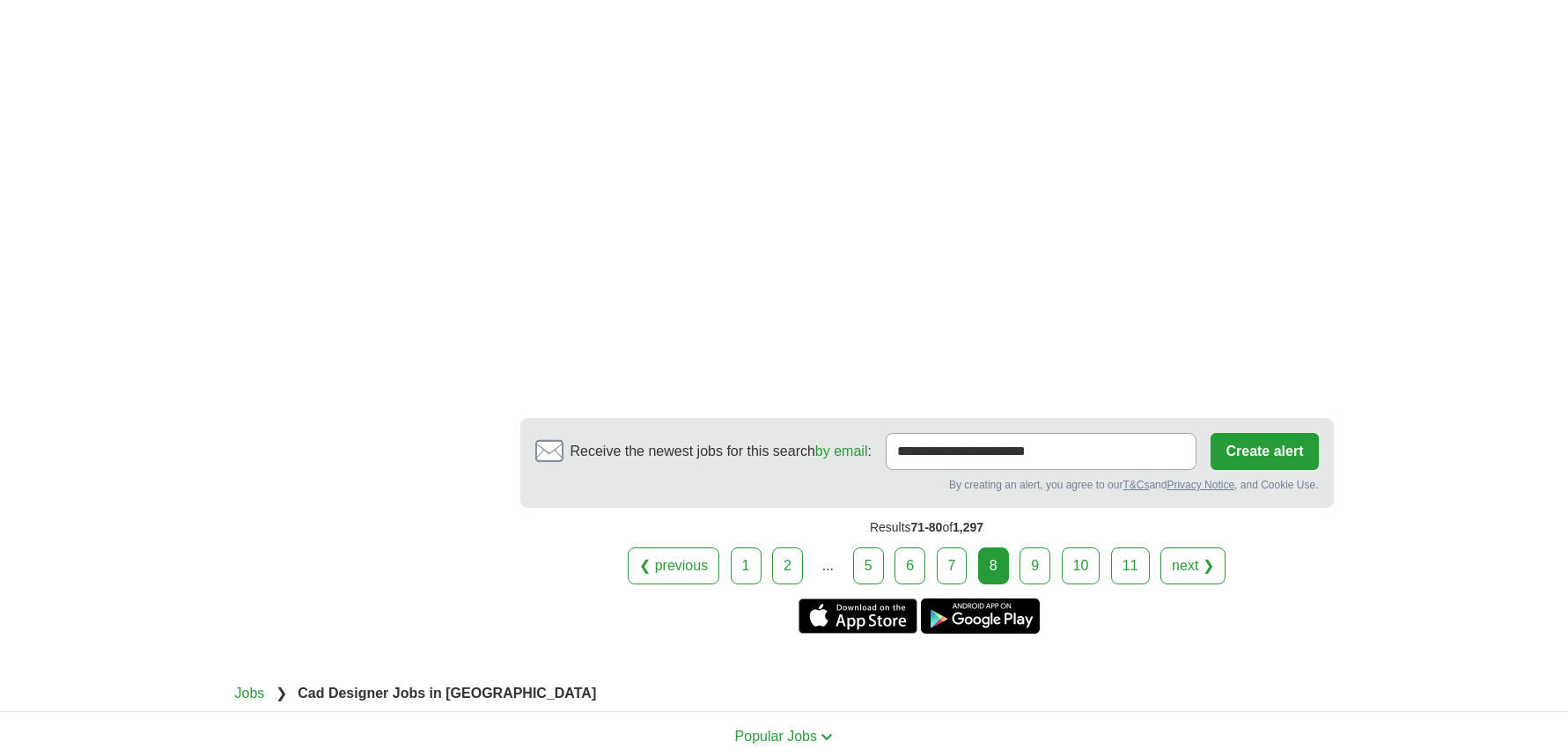
click at [1036, 577] on link "9" at bounding box center [1035, 566] width 31 height 37
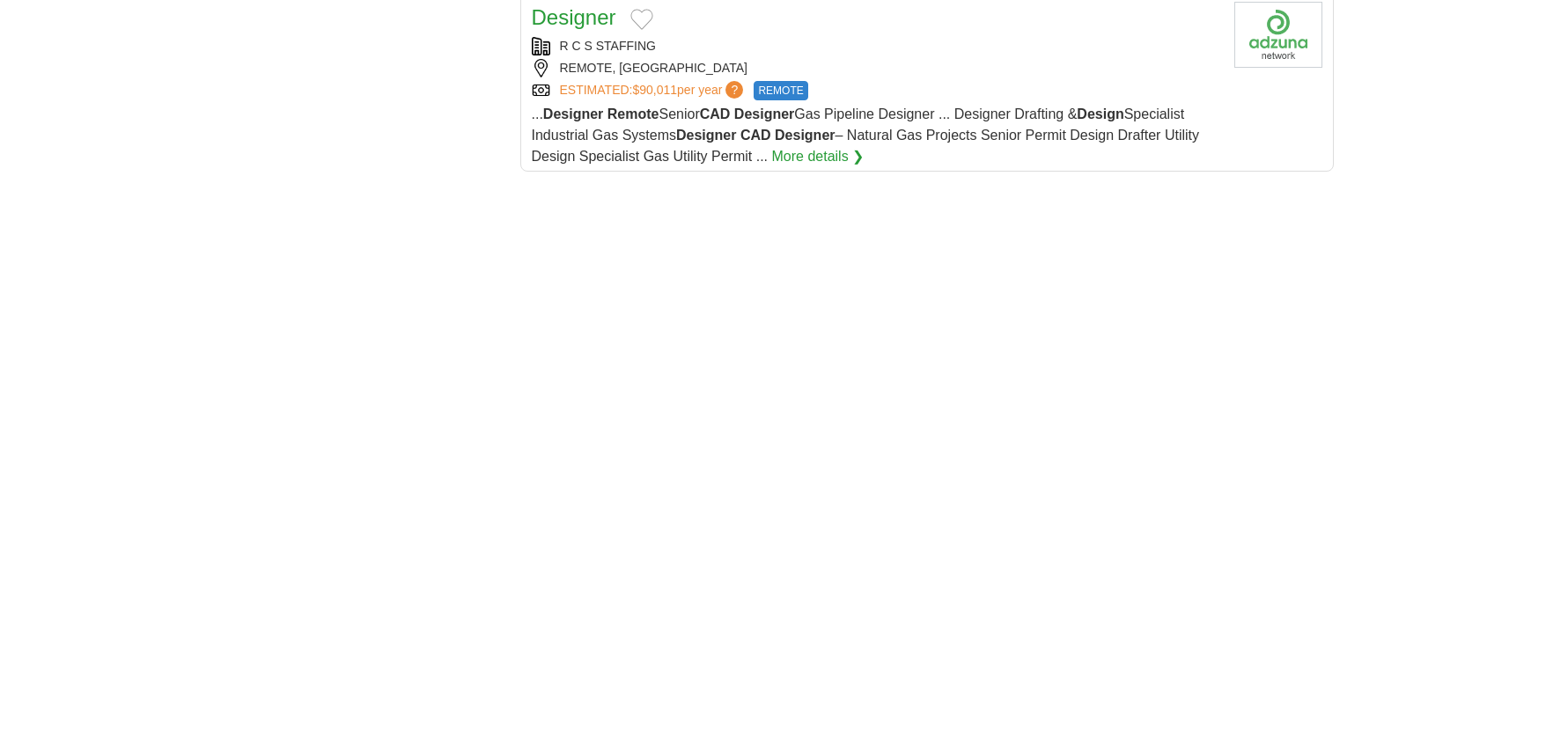
scroll to position [2464, 0]
